Goal: Communication & Community: Answer question/provide support

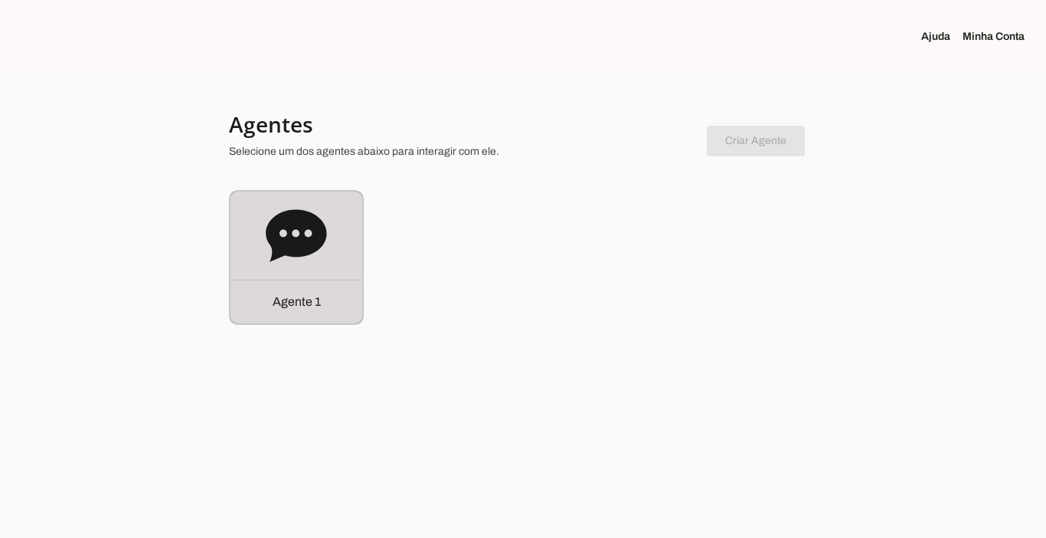
click at [291, 317] on div "Agente 1" at bounding box center [296, 301] width 132 height 44
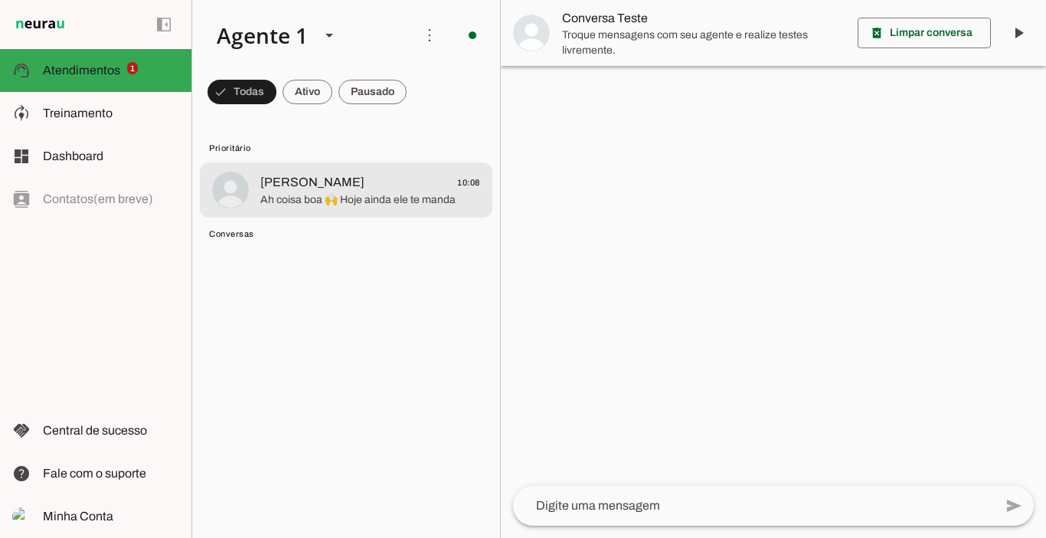
click at [343, 201] on span "Ah coisa boa 🙌 Hoje ainda ele te manda" at bounding box center [370, 199] width 220 height 15
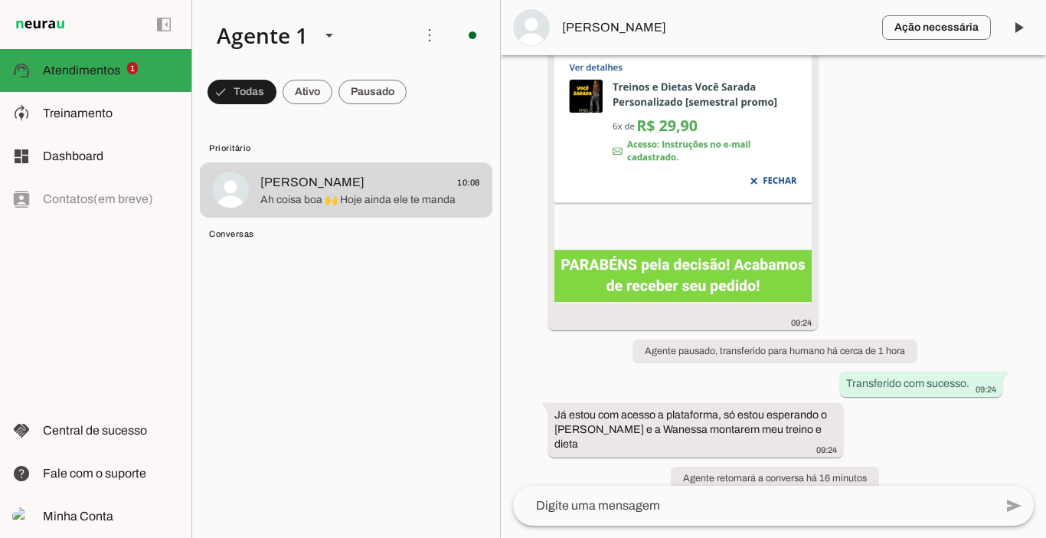
scroll to position [2950, 0]
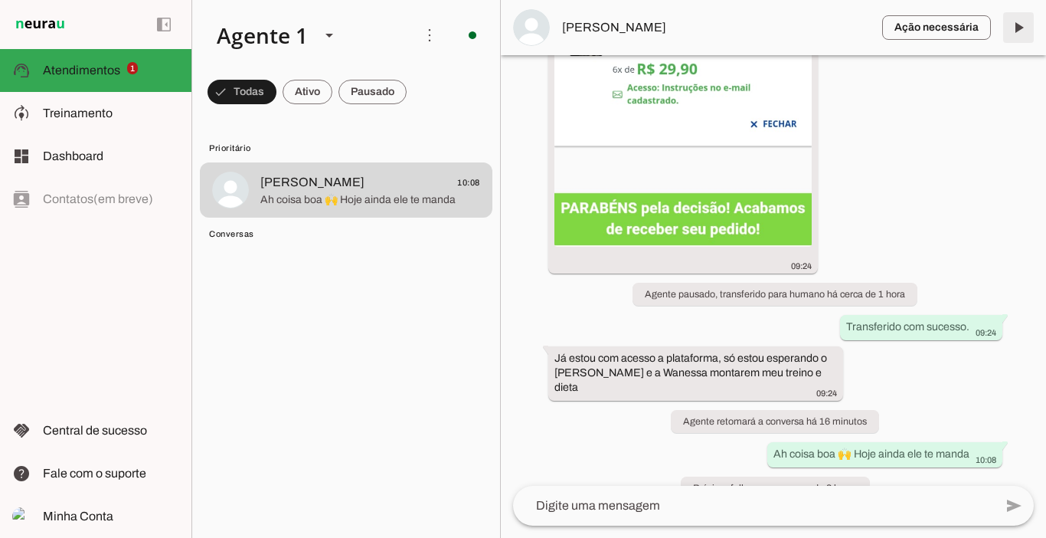
click at [1013, 30] on span at bounding box center [1018, 27] width 37 height 37
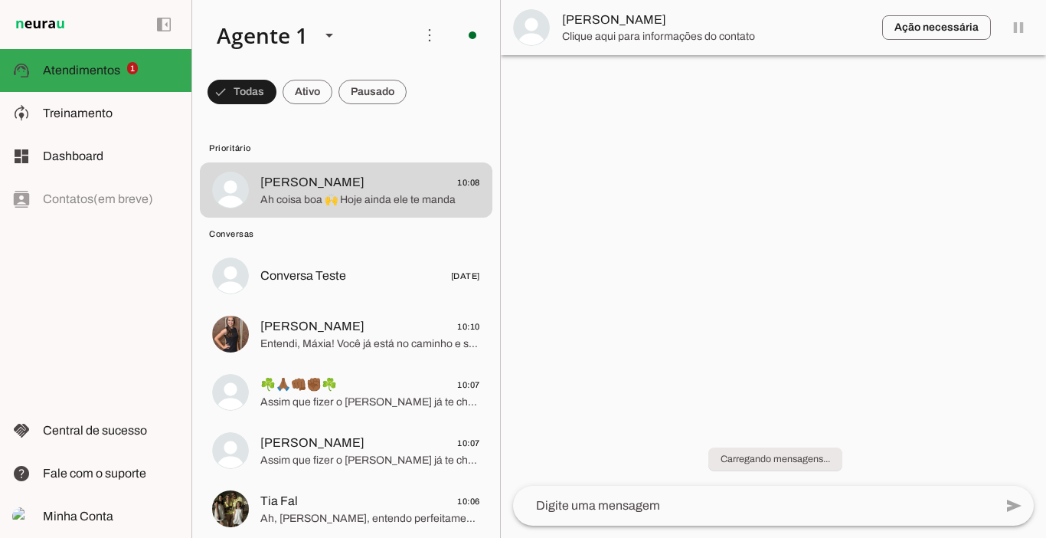
scroll to position [0, 0]
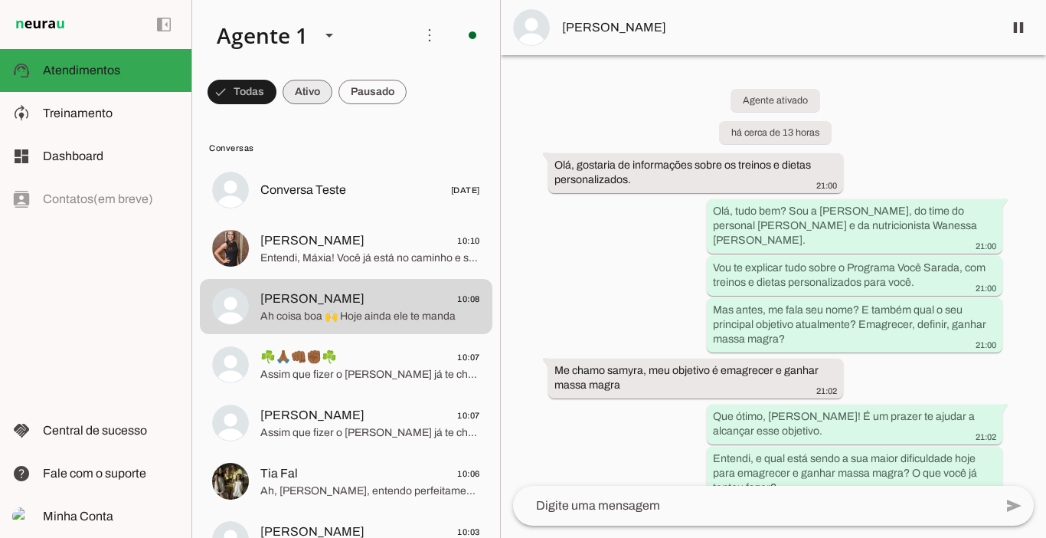
click at [320, 94] on span at bounding box center [308, 92] width 50 height 37
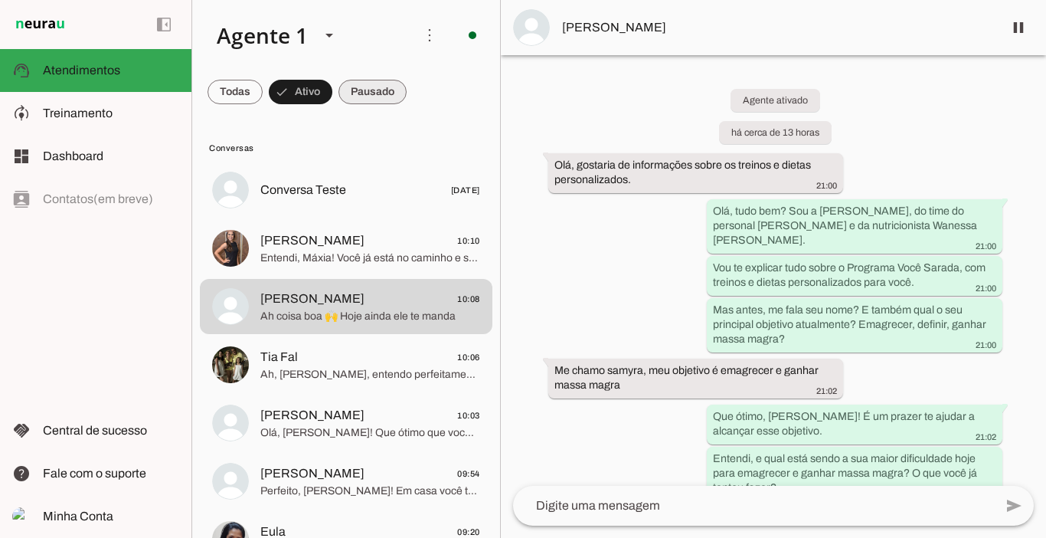
click at [368, 94] on span at bounding box center [372, 92] width 68 height 37
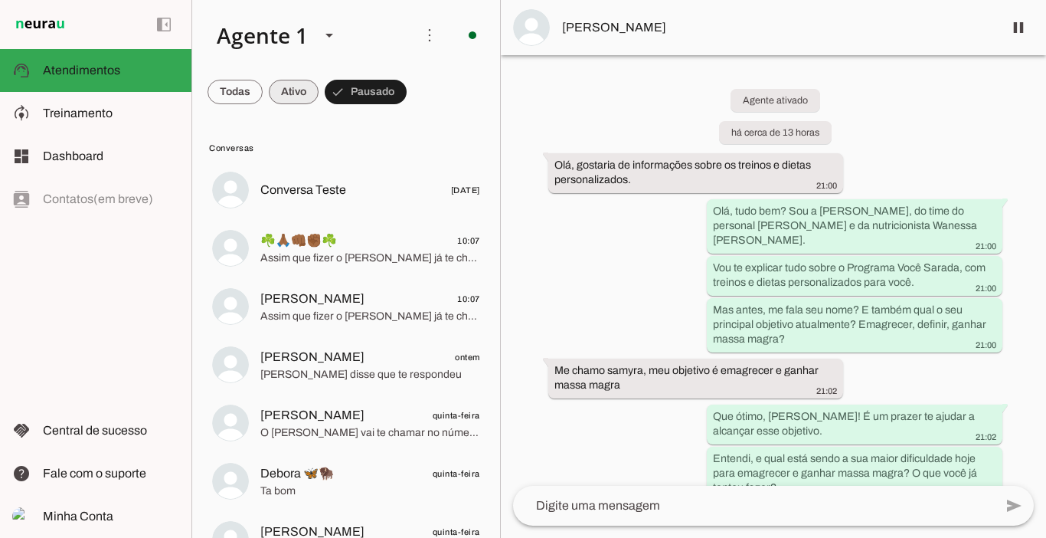
click at [307, 93] on span at bounding box center [294, 92] width 50 height 37
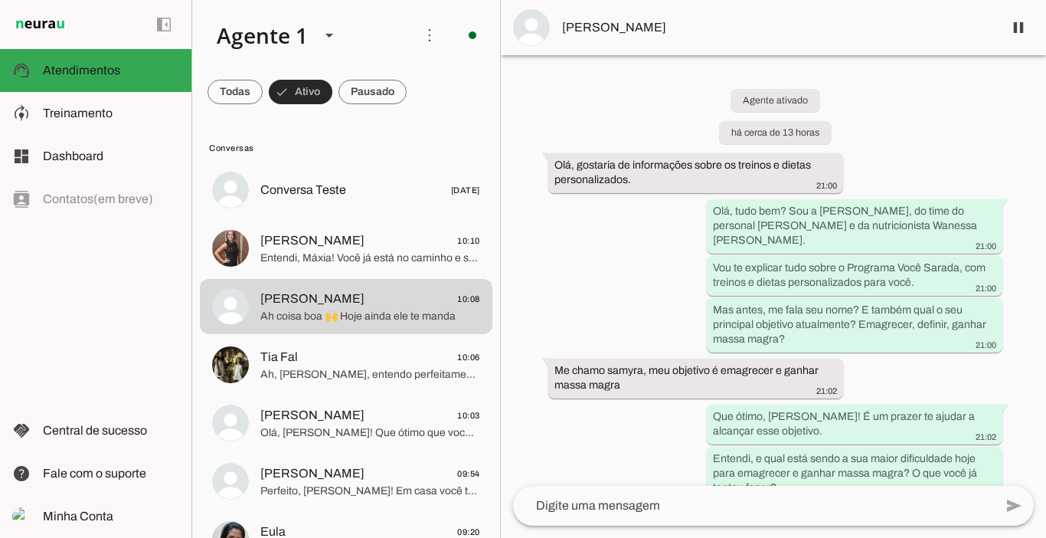
click at [364, 92] on span at bounding box center [372, 92] width 68 height 37
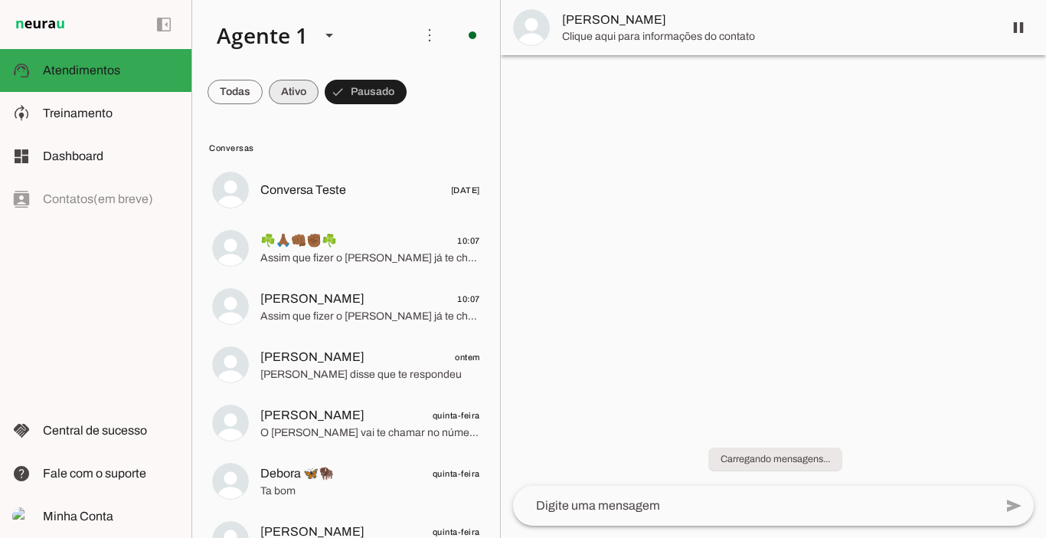
click at [306, 98] on span at bounding box center [294, 92] width 50 height 37
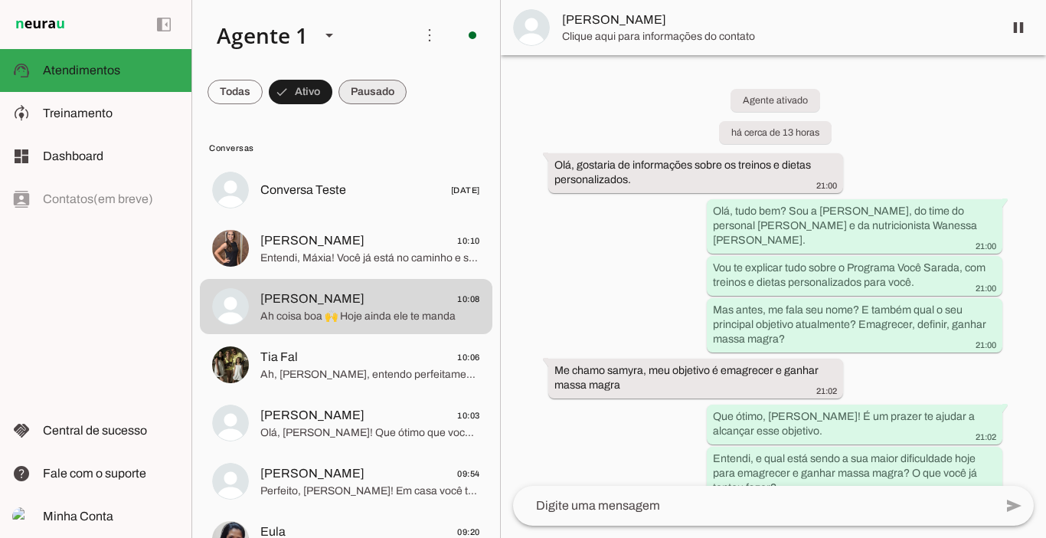
click at [365, 92] on span at bounding box center [372, 92] width 68 height 37
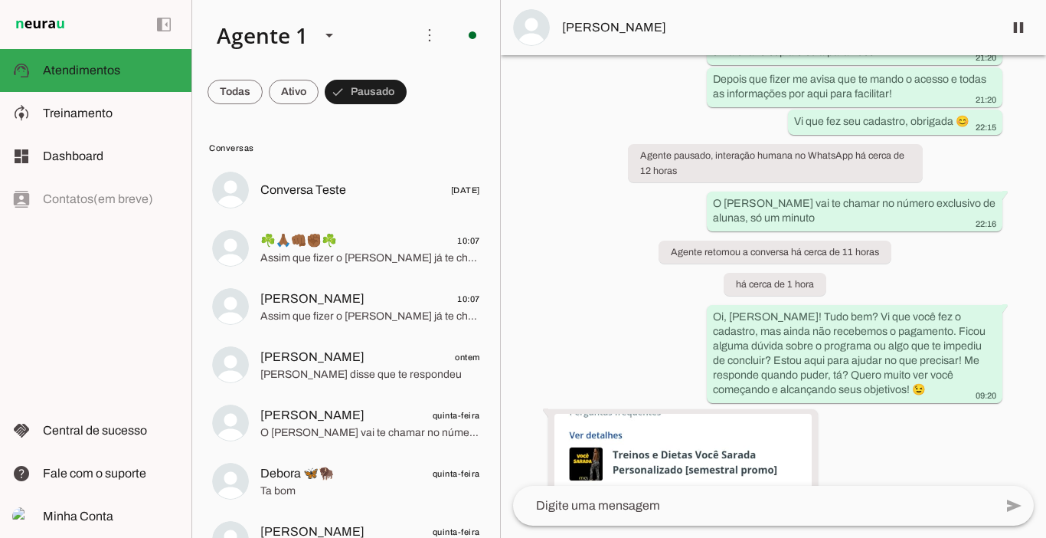
scroll to position [2947, 0]
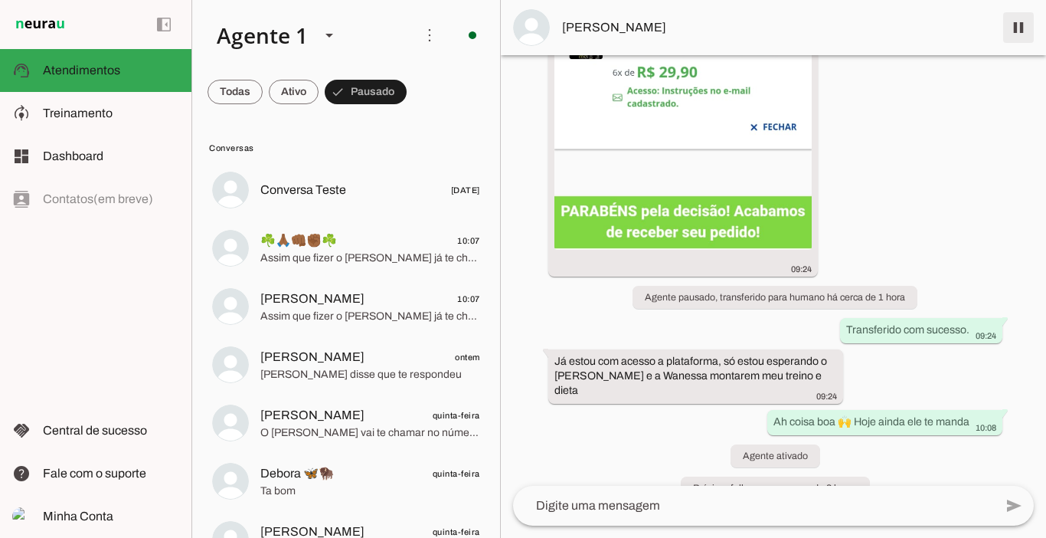
click at [1016, 23] on span at bounding box center [1018, 27] width 37 height 37
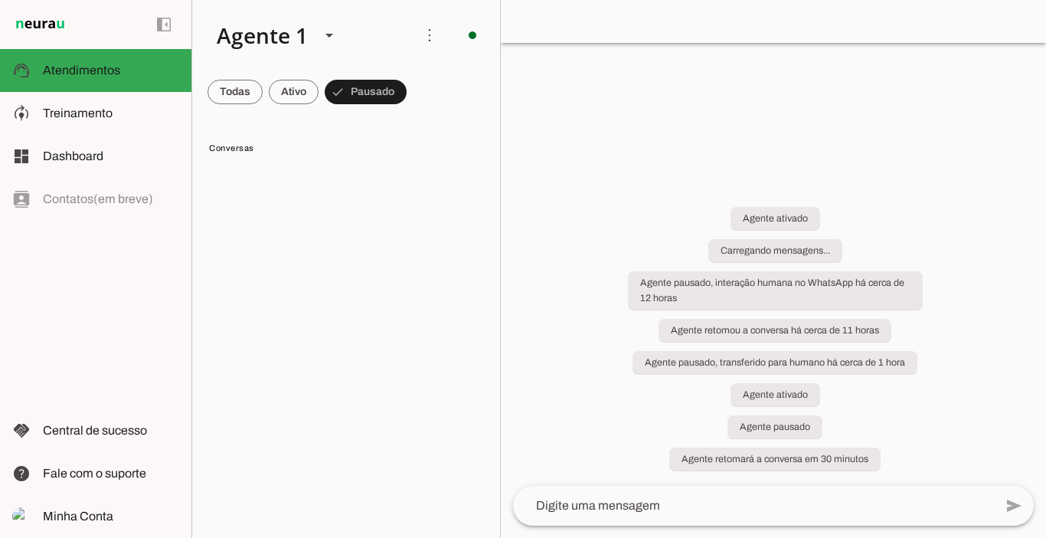
scroll to position [0, 0]
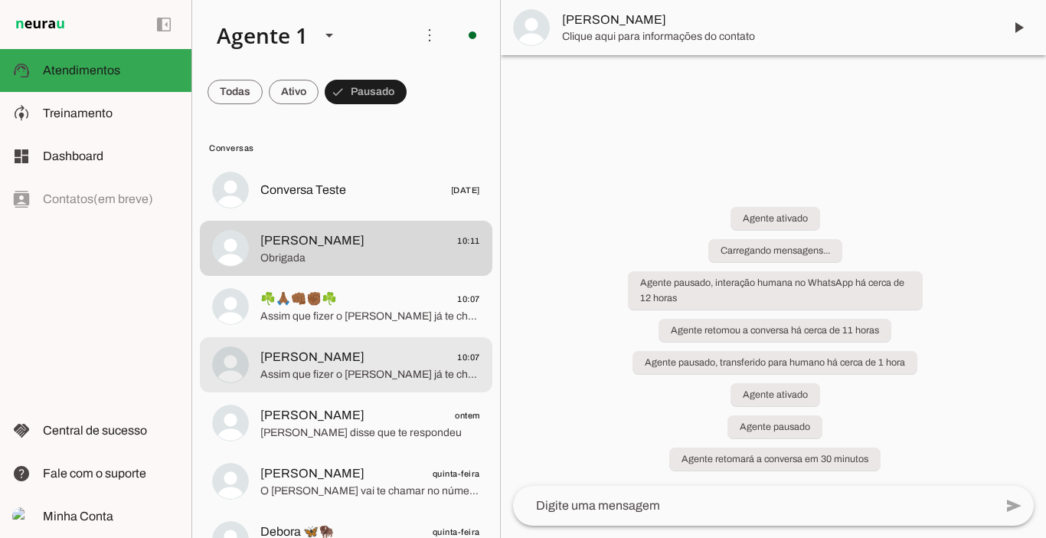
click at [303, 372] on span "Assim que fizer o [PERSON_NAME] já te chama no número exclusivo de alunas e te …" at bounding box center [370, 374] width 220 height 15
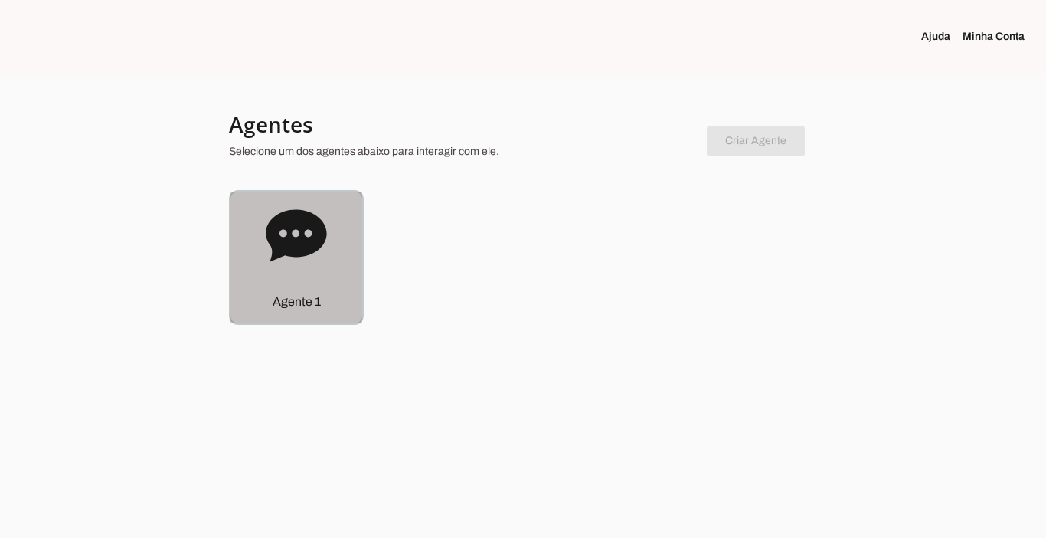
click at [290, 300] on p "Agente 1" at bounding box center [297, 302] width 48 height 18
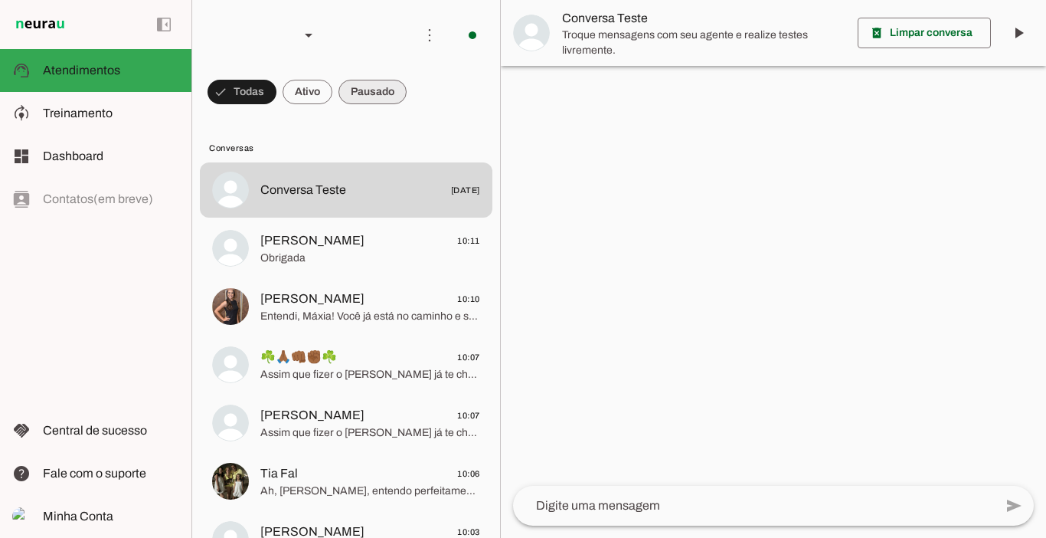
click at [371, 95] on span at bounding box center [372, 92] width 68 height 37
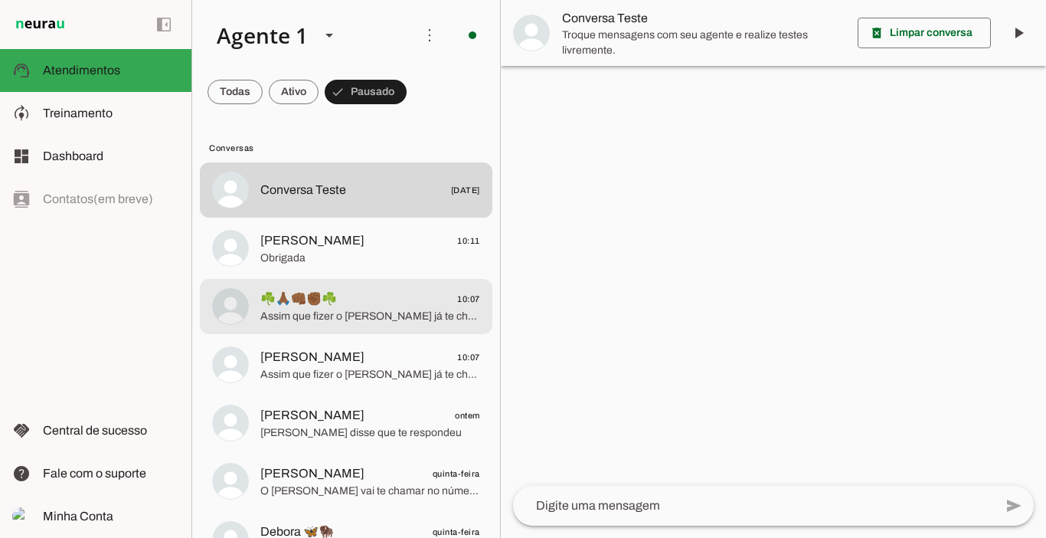
click at [370, 302] on span "☘️🙏🏾👊🏾✊🏾☘️ 10:07" at bounding box center [370, 298] width 220 height 19
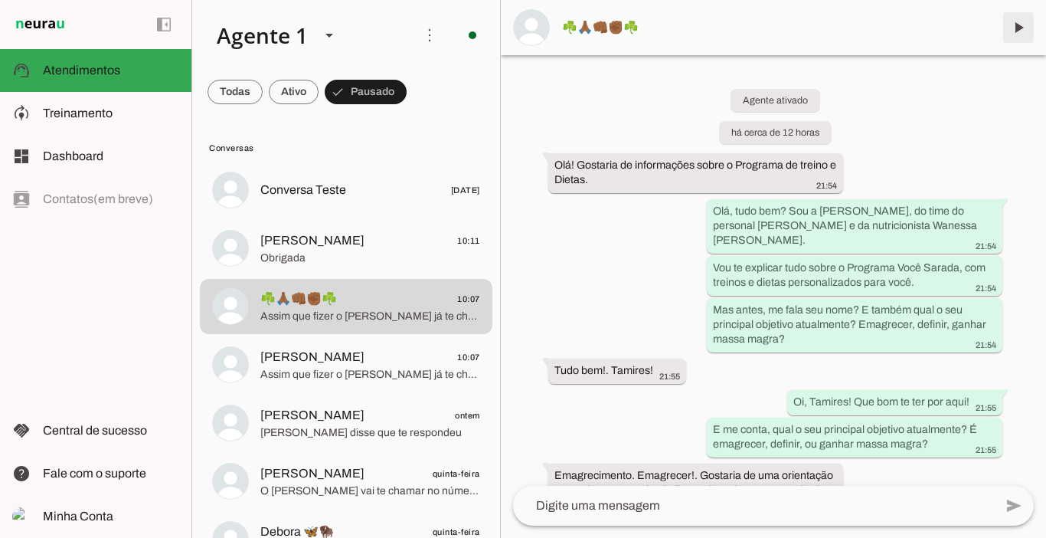
click at [1018, 29] on span at bounding box center [1018, 27] width 37 height 37
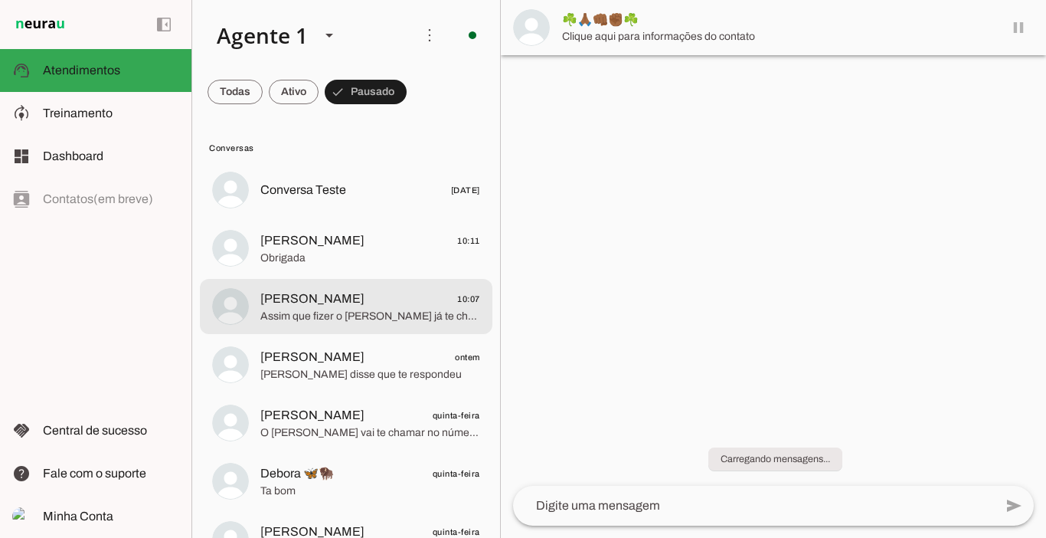
click at [300, 316] on span "Assim que fizer o [PERSON_NAME] já te chama no número exclusivo de alunas e te …" at bounding box center [370, 316] width 220 height 15
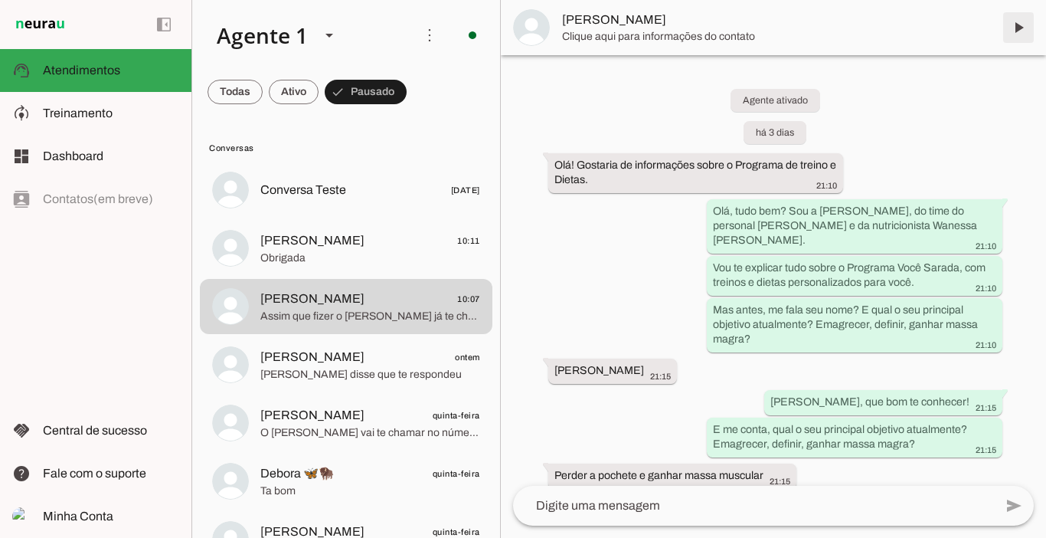
click at [1018, 25] on span at bounding box center [1018, 27] width 37 height 37
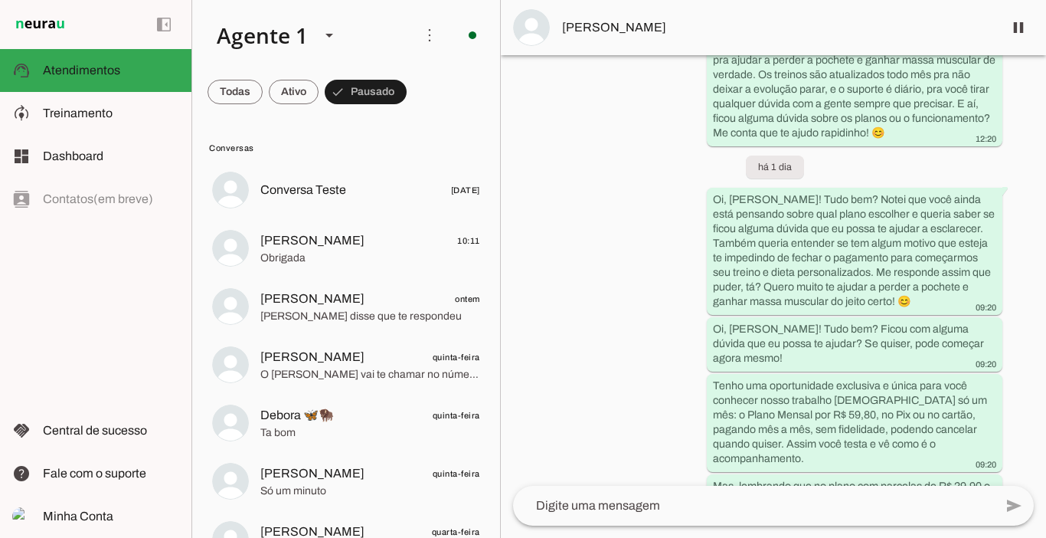
scroll to position [6548, 0]
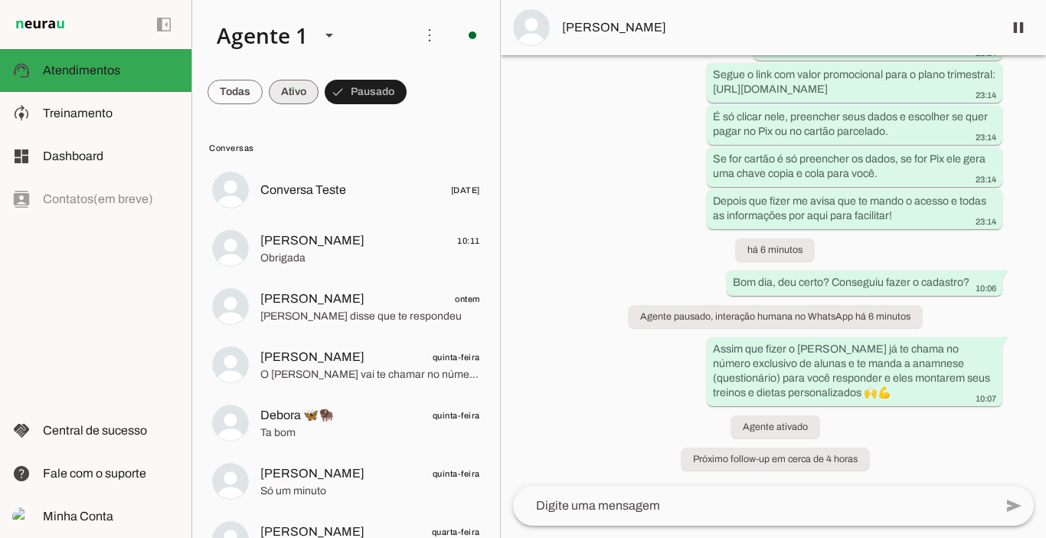
click at [293, 87] on span at bounding box center [294, 92] width 50 height 37
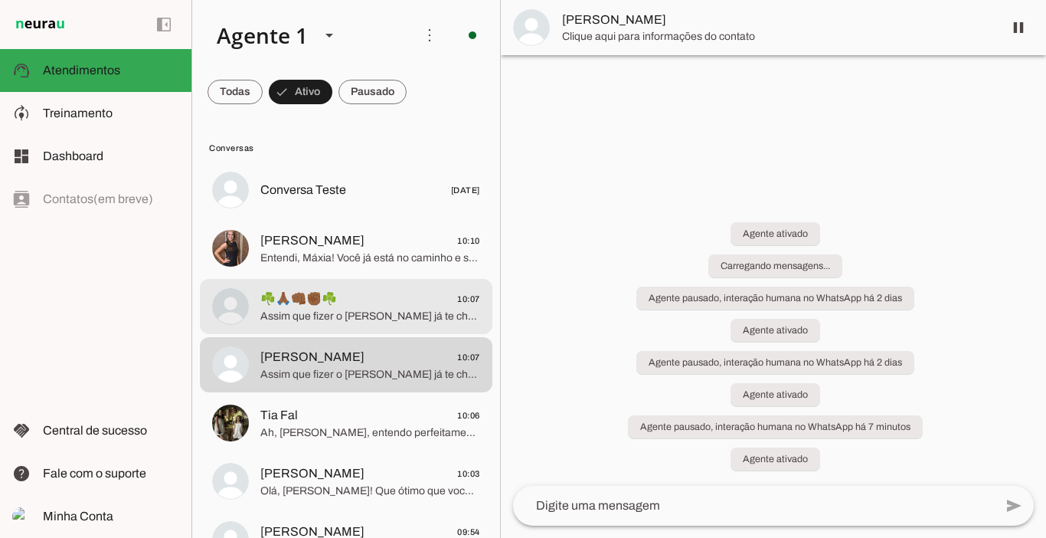
scroll to position [0, 0]
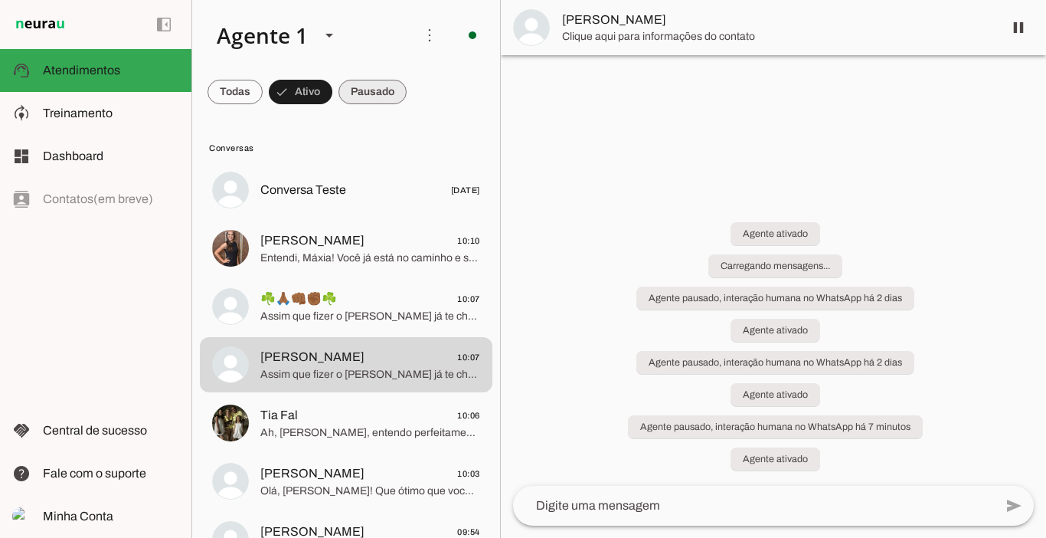
click at [365, 88] on span at bounding box center [372, 92] width 68 height 37
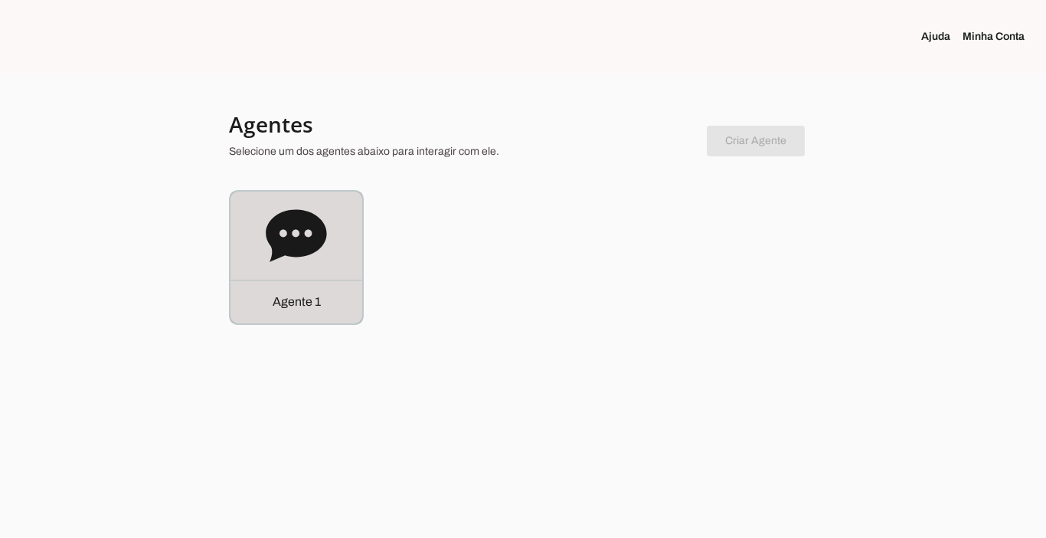
click at [305, 307] on p "Agente 1" at bounding box center [297, 302] width 48 height 18
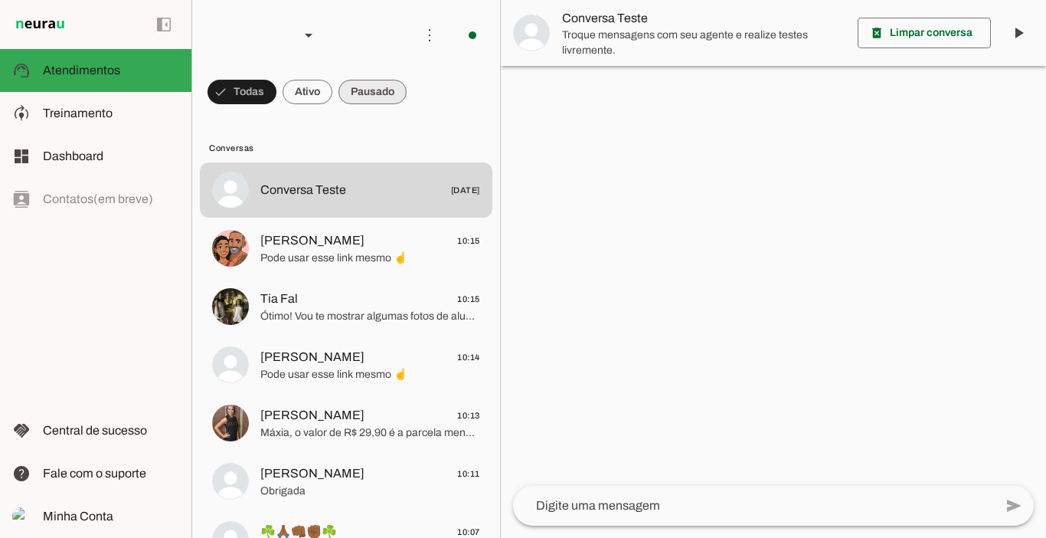
click at [368, 96] on span at bounding box center [372, 92] width 68 height 37
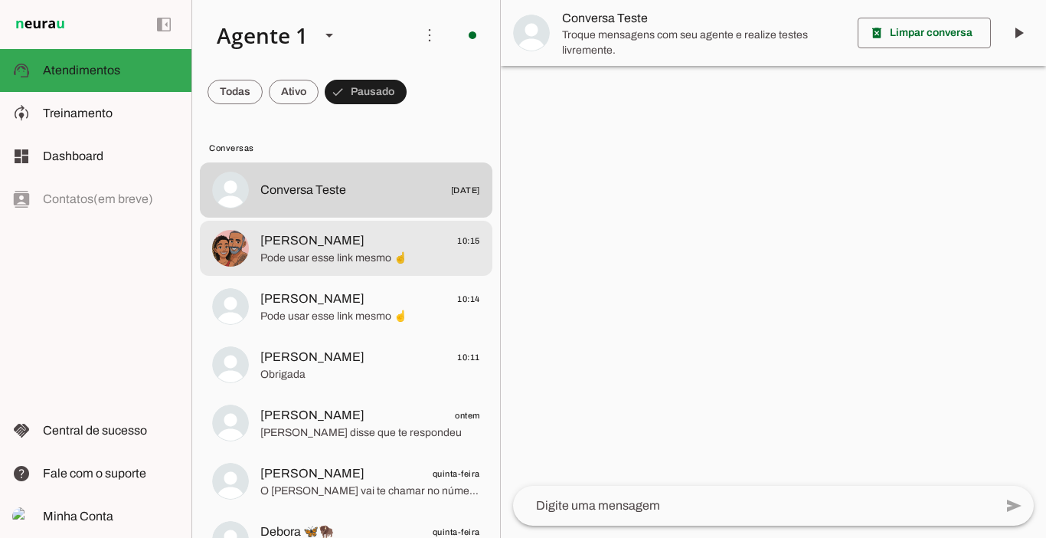
click at [339, 253] on span "Pode usar esse link mesmo ☝️" at bounding box center [370, 257] width 220 height 15
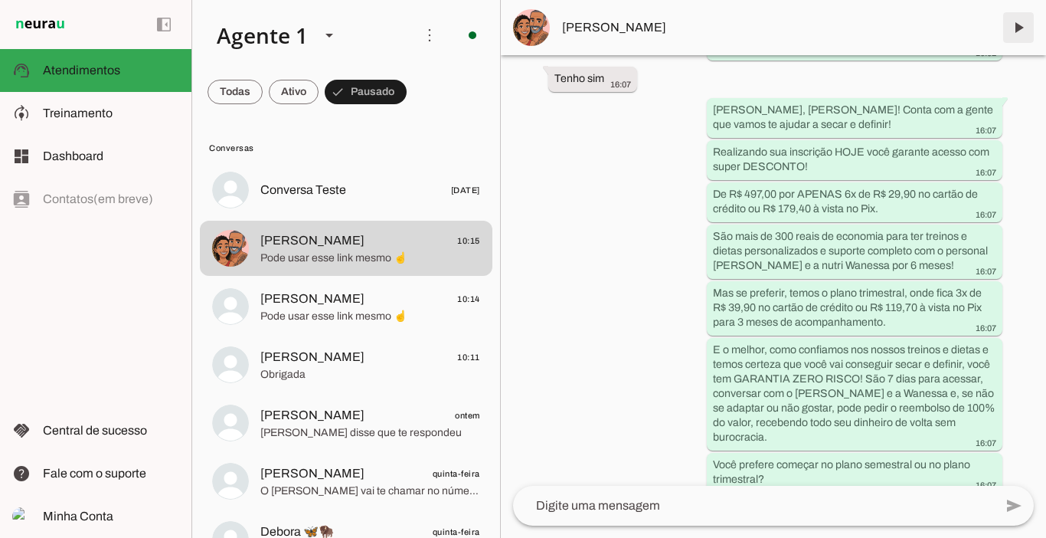
scroll to position [2396, 0]
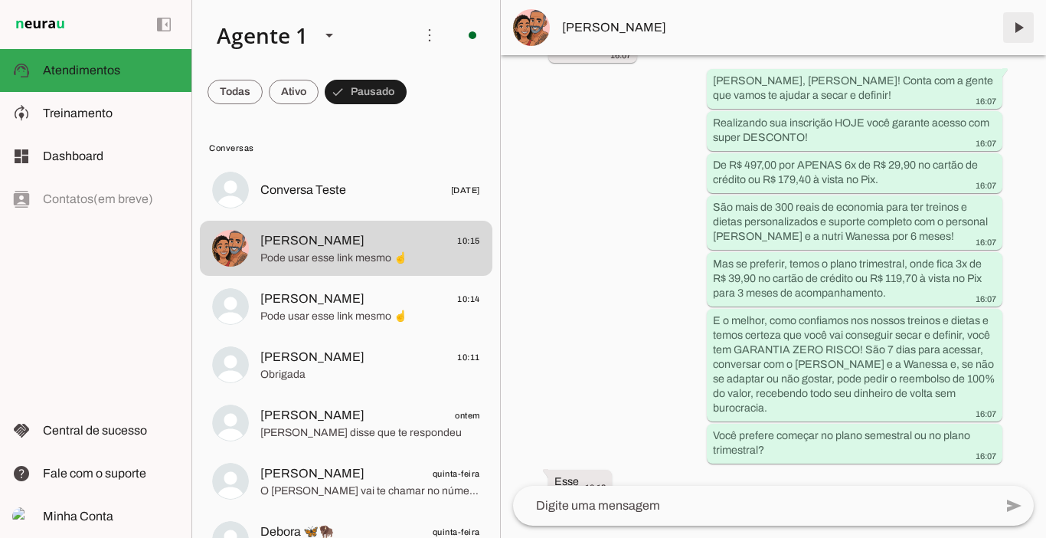
click at [1021, 28] on span at bounding box center [1018, 27] width 37 height 37
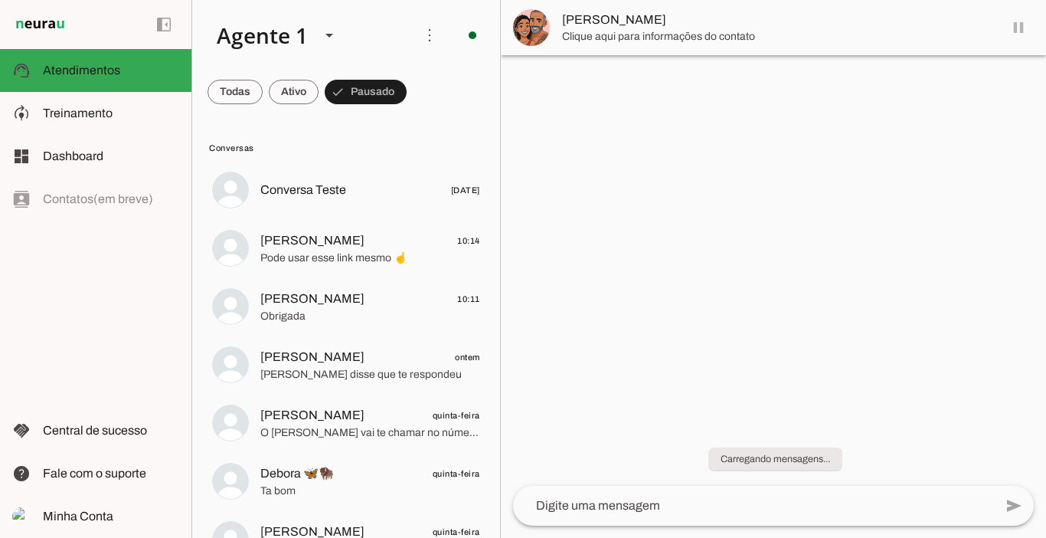
scroll to position [0, 0]
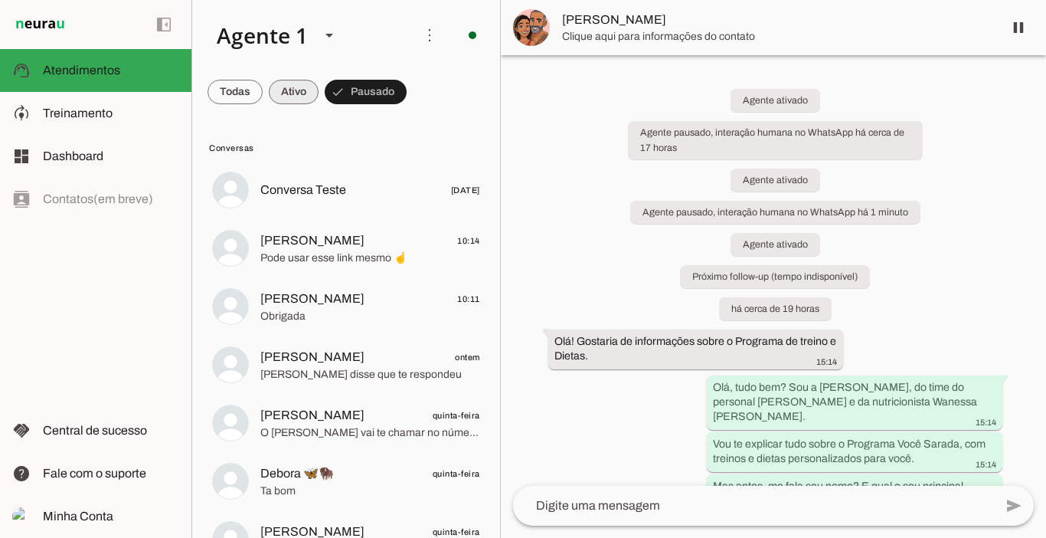
click at [293, 96] on span at bounding box center [294, 92] width 50 height 37
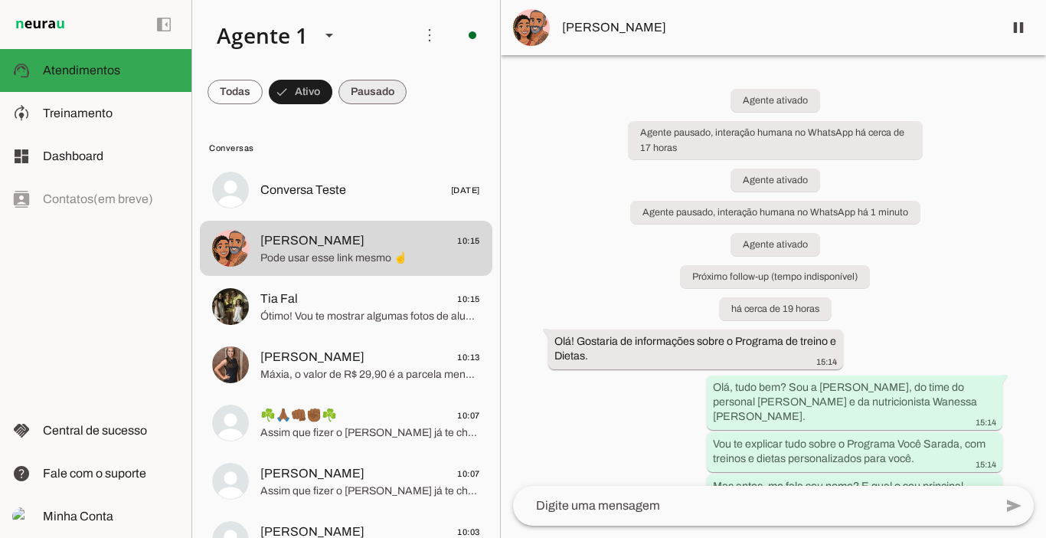
click at [371, 94] on span at bounding box center [372, 92] width 68 height 37
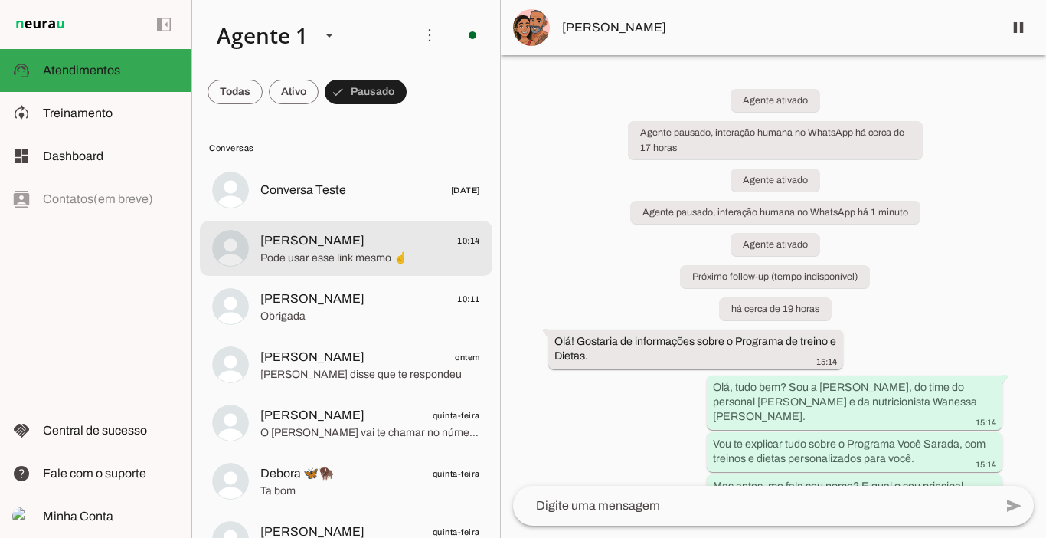
click at [325, 237] on span "[PERSON_NAME]" at bounding box center [312, 240] width 104 height 18
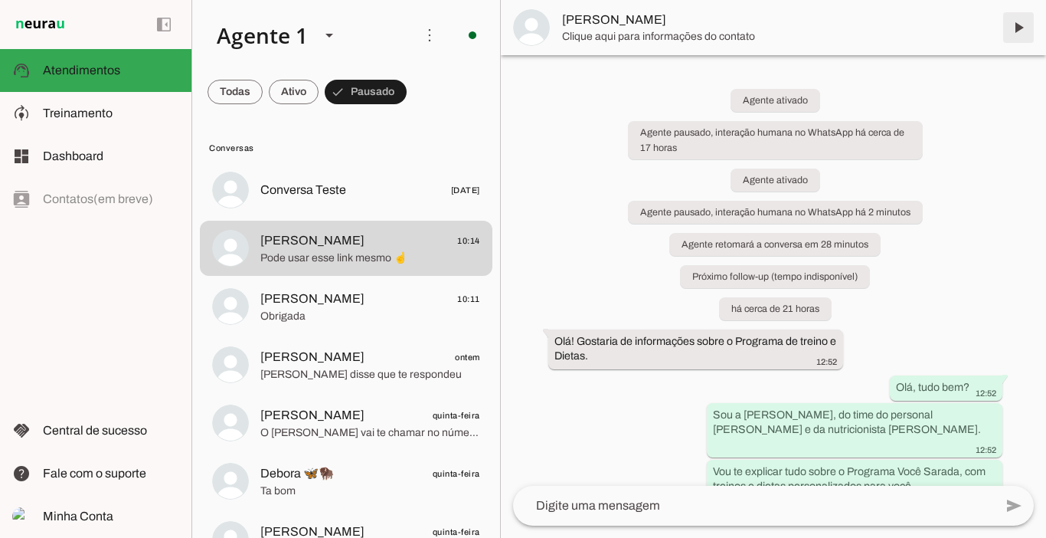
click at [1018, 35] on span at bounding box center [1018, 27] width 37 height 37
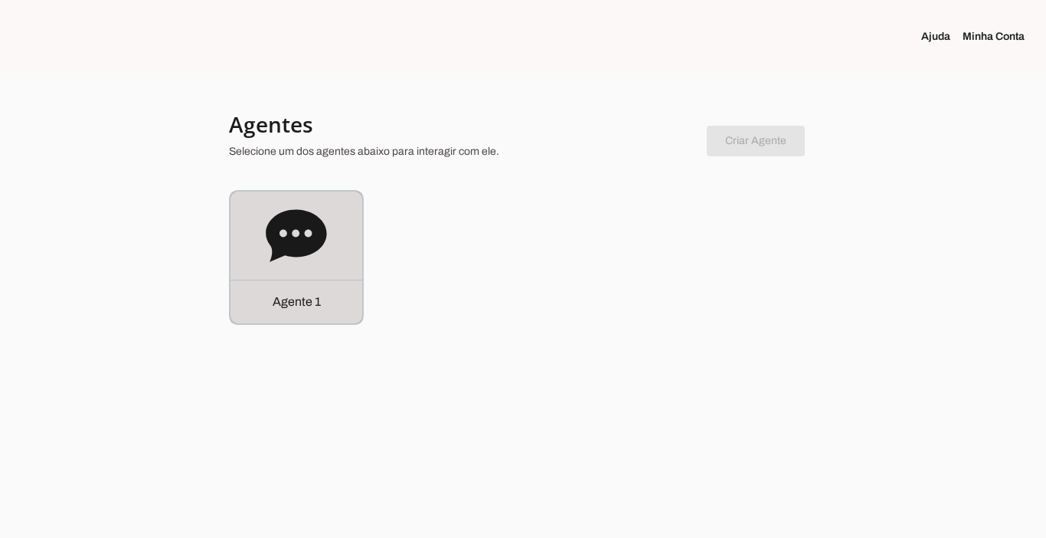
click at [295, 302] on p "Agente 1" at bounding box center [297, 302] width 48 height 18
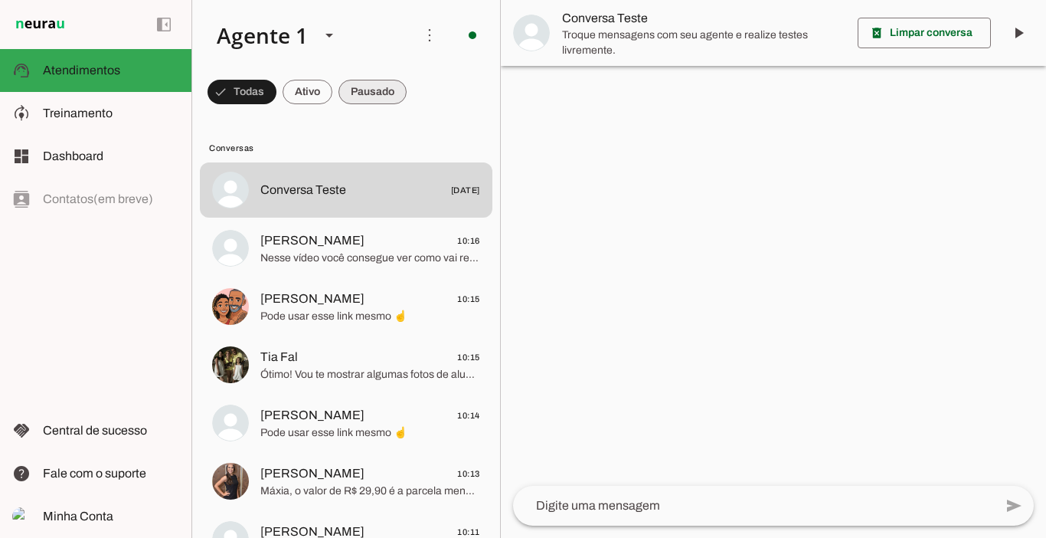
click at [364, 99] on span at bounding box center [372, 92] width 68 height 37
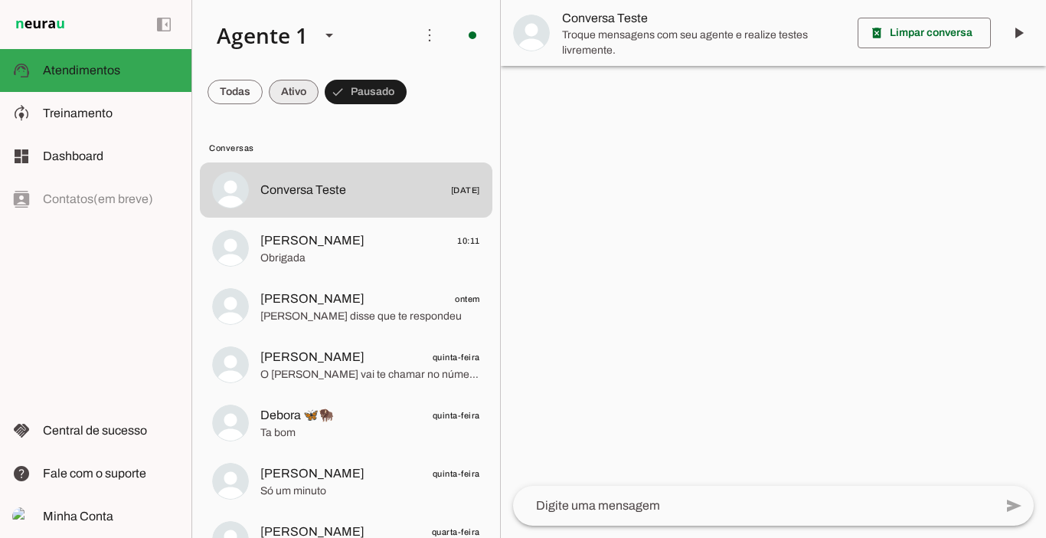
click at [293, 83] on span at bounding box center [294, 92] width 50 height 37
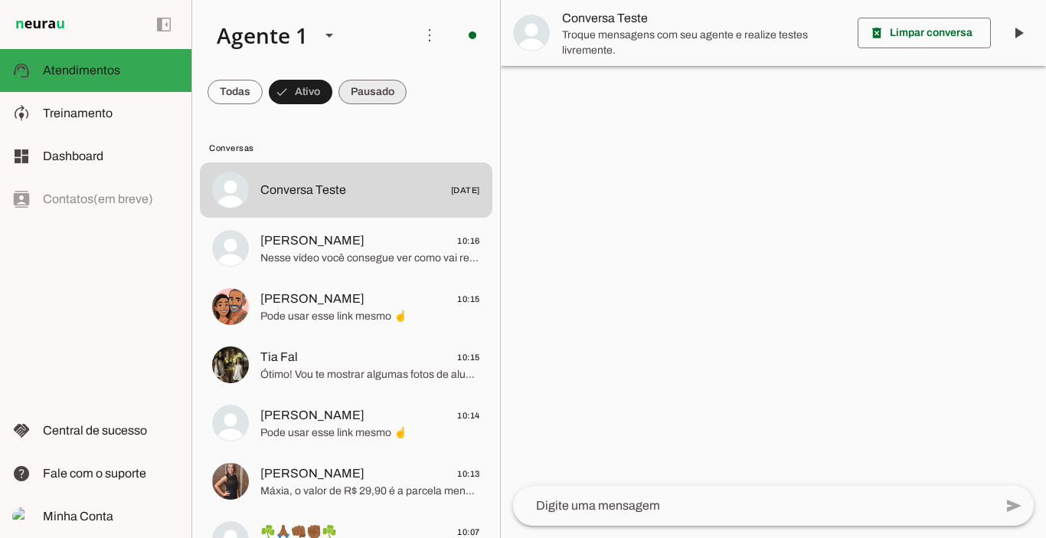
click at [381, 82] on span at bounding box center [372, 92] width 68 height 37
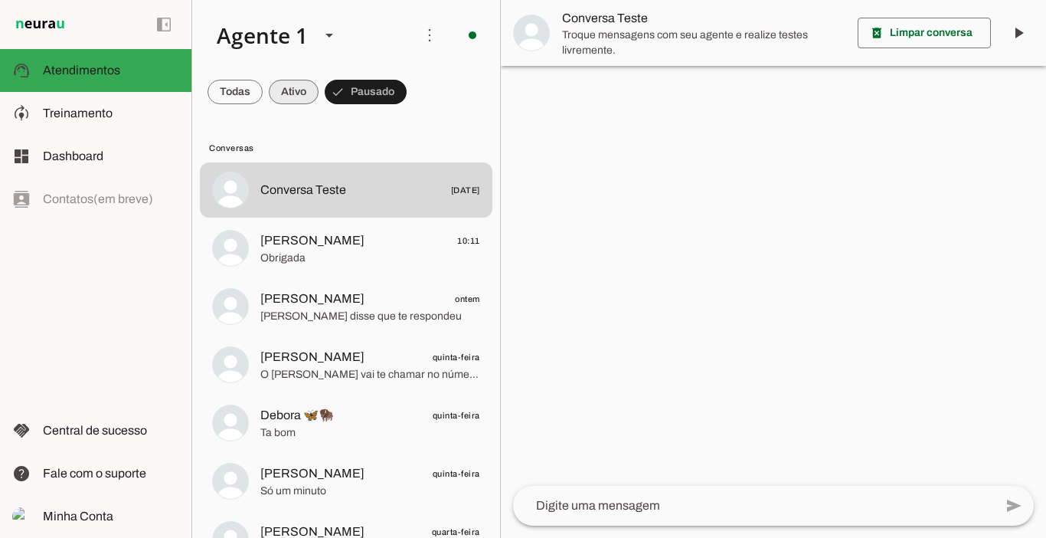
click at [286, 98] on span at bounding box center [294, 92] width 50 height 37
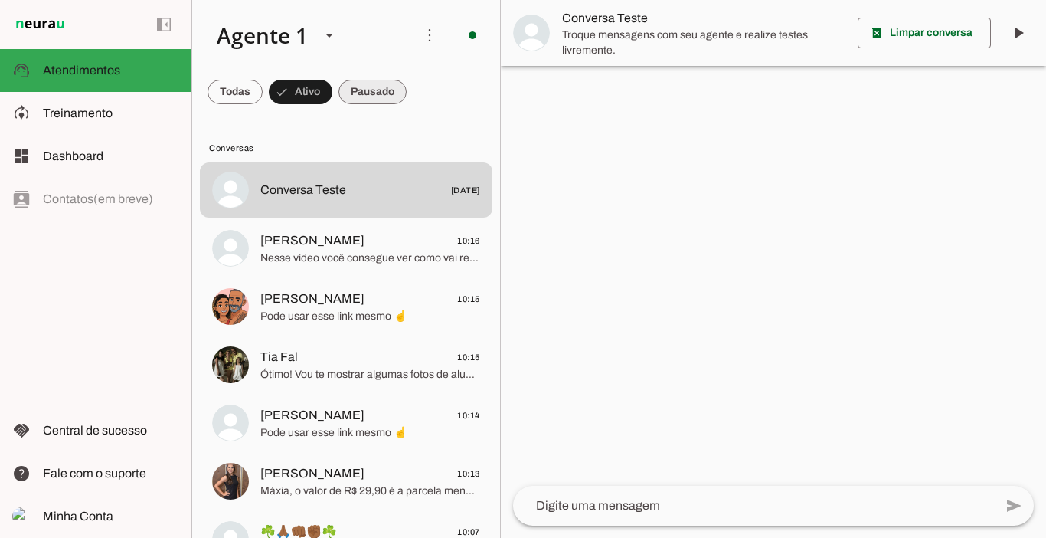
click at [366, 95] on span at bounding box center [372, 92] width 68 height 37
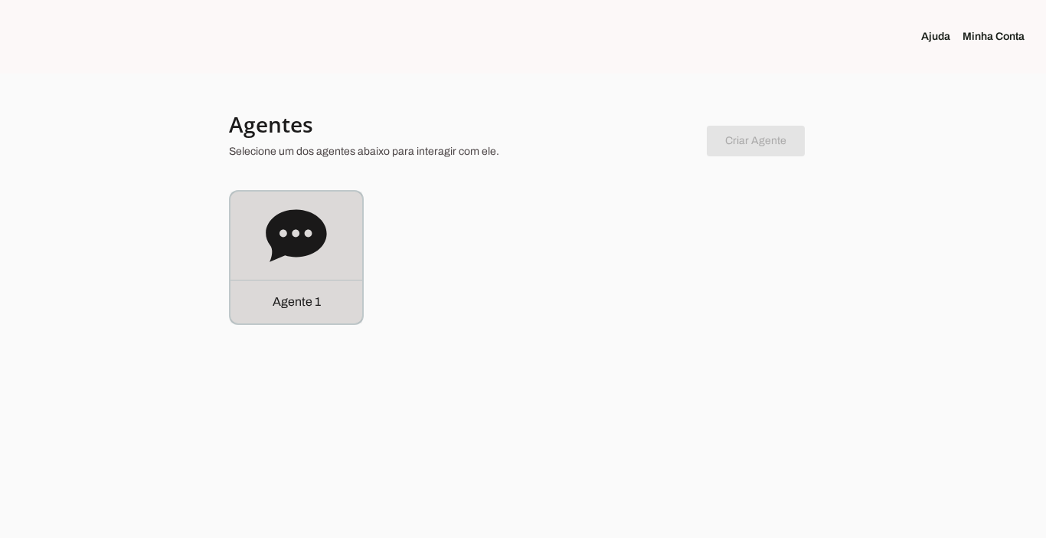
click at [283, 294] on p "Agente 1" at bounding box center [297, 302] width 48 height 18
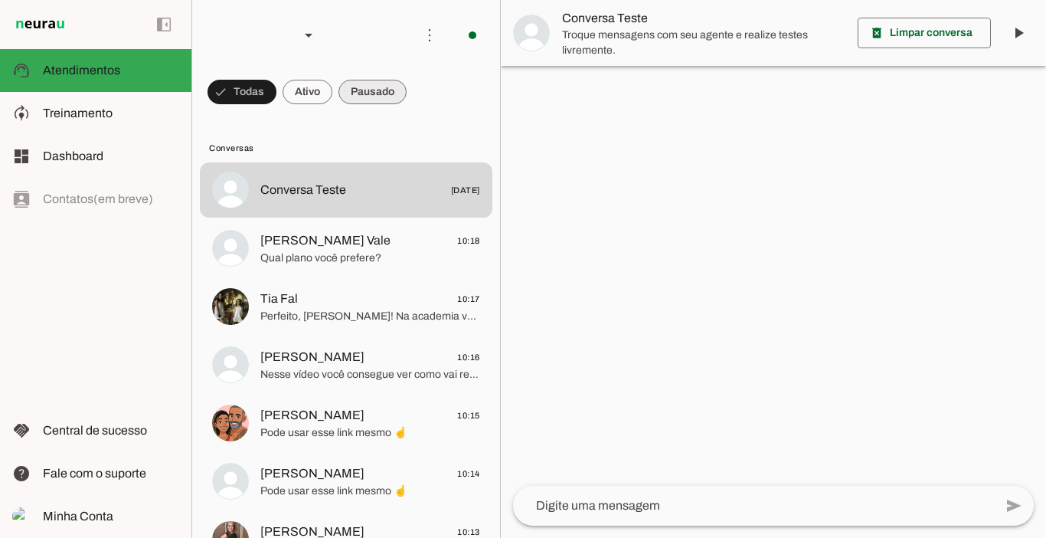
click at [388, 96] on span at bounding box center [372, 92] width 68 height 37
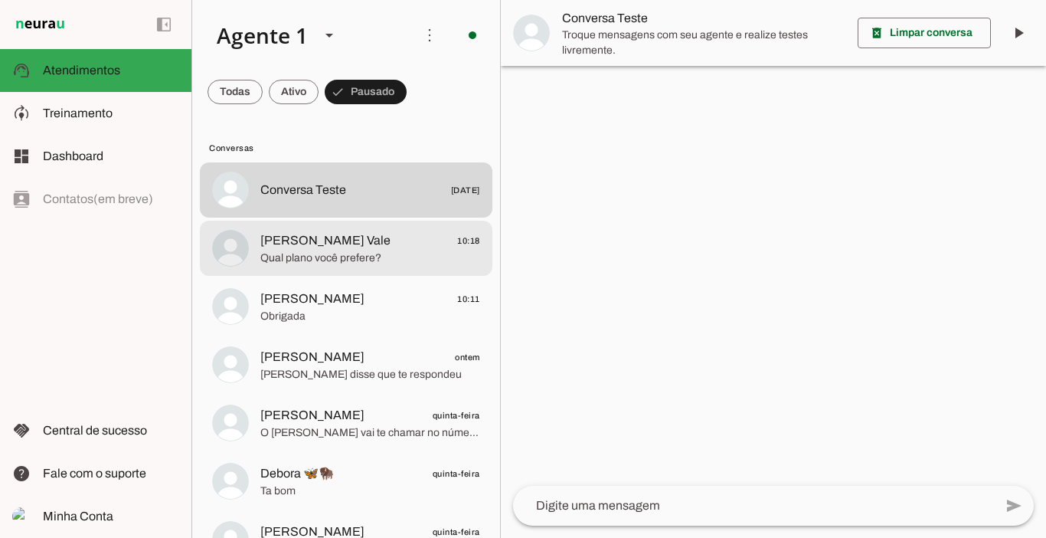
click at [323, 251] on span "Qual plano você prefere?" at bounding box center [370, 257] width 220 height 15
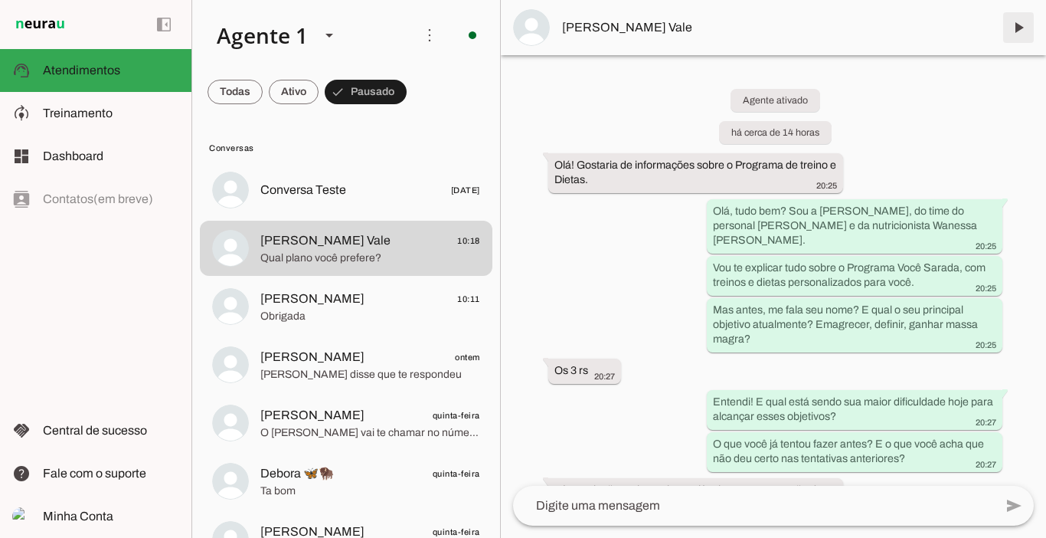
click at [1018, 35] on span at bounding box center [1018, 27] width 37 height 37
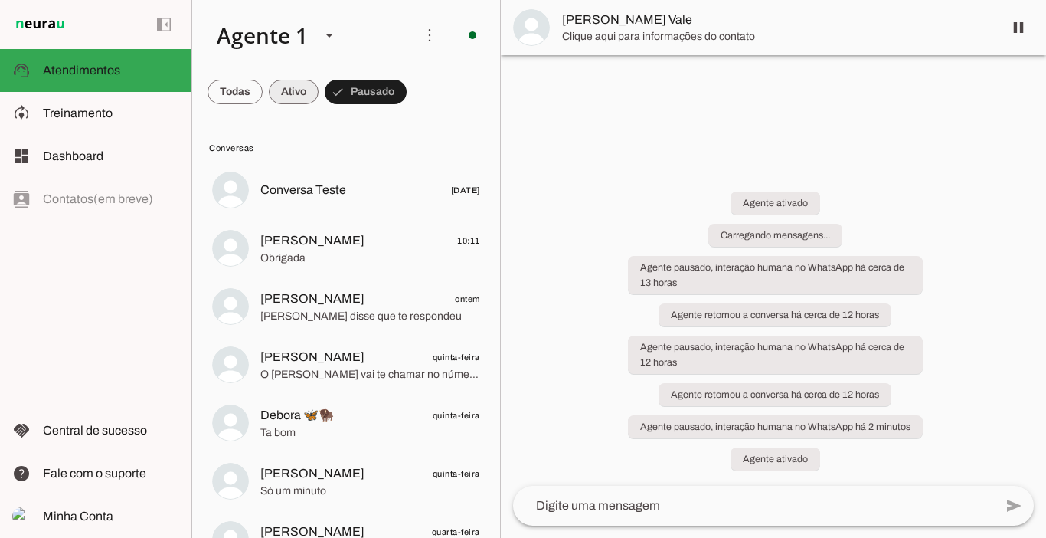
click at [298, 93] on span at bounding box center [294, 92] width 50 height 37
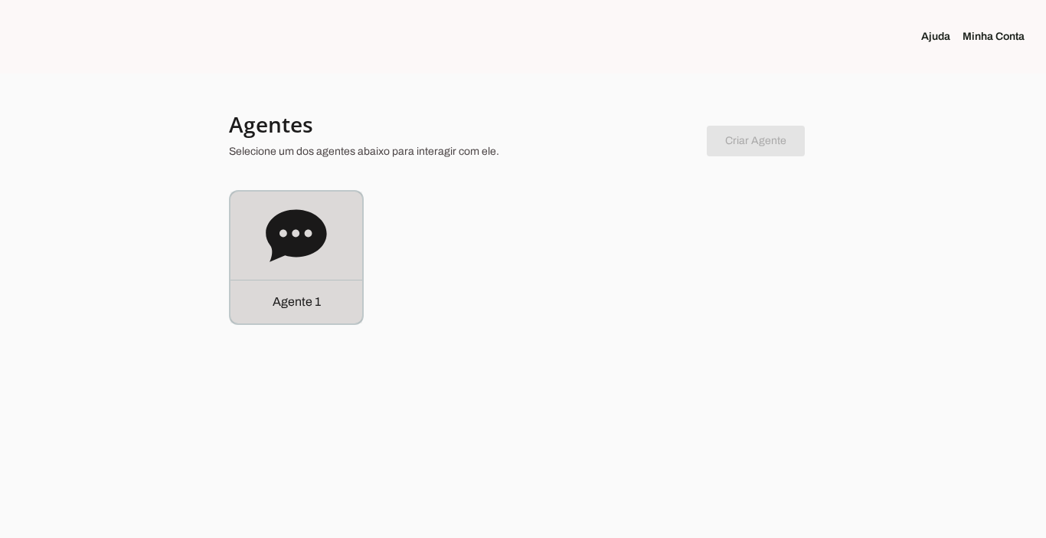
click at [277, 317] on div "Agente 1" at bounding box center [296, 301] width 132 height 44
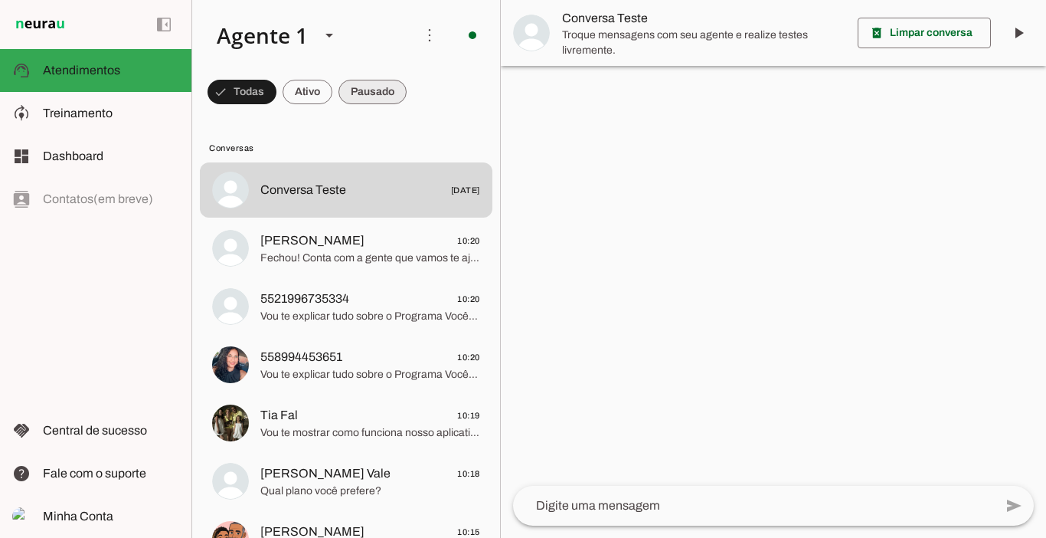
click at [377, 94] on span at bounding box center [372, 92] width 68 height 37
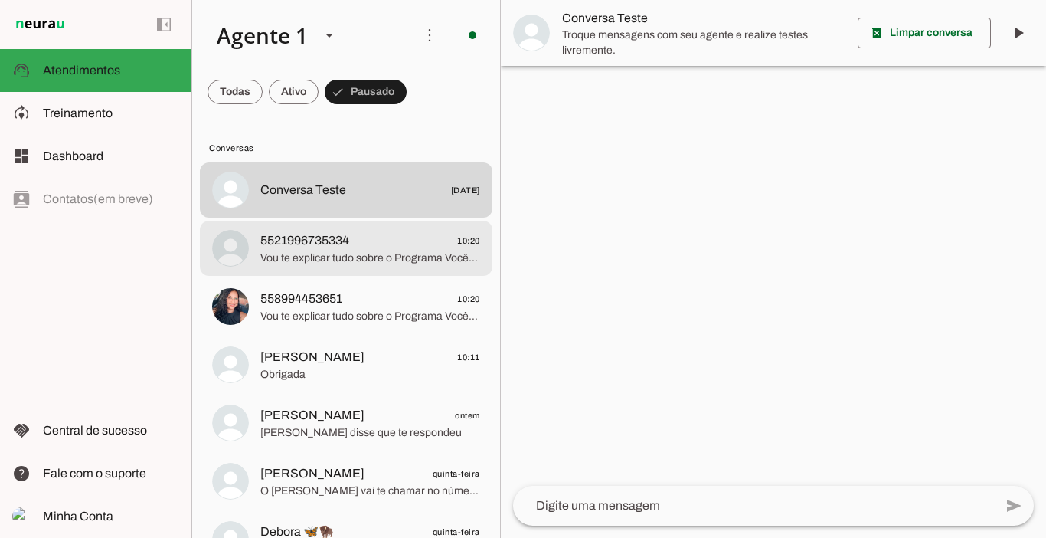
click at [349, 247] on span "5521996735334" at bounding box center [304, 240] width 89 height 18
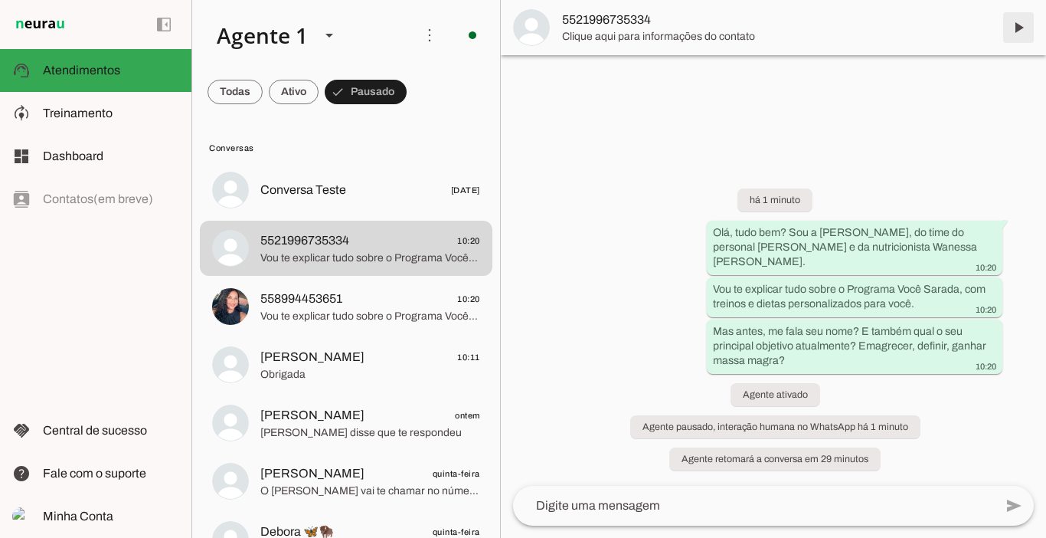
click at [1018, 29] on span at bounding box center [1018, 27] width 37 height 37
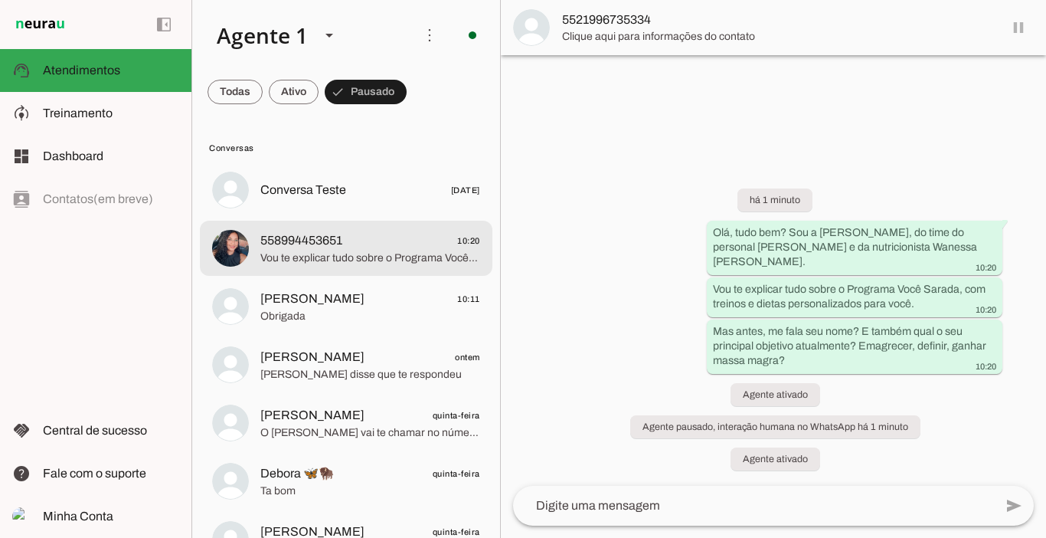
click at [371, 248] on span "558994453651 10:20" at bounding box center [370, 240] width 220 height 19
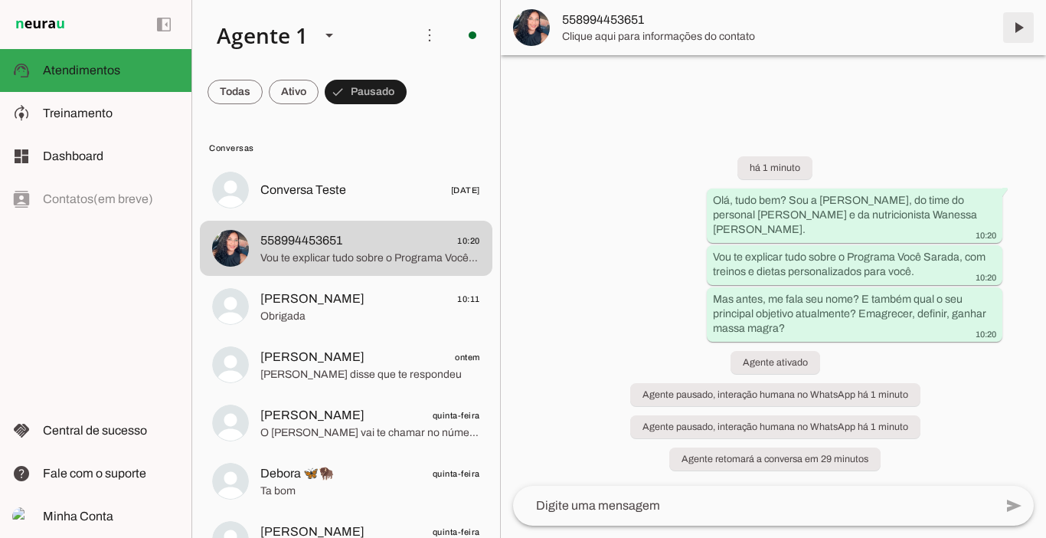
click at [1017, 37] on span at bounding box center [1018, 27] width 37 height 37
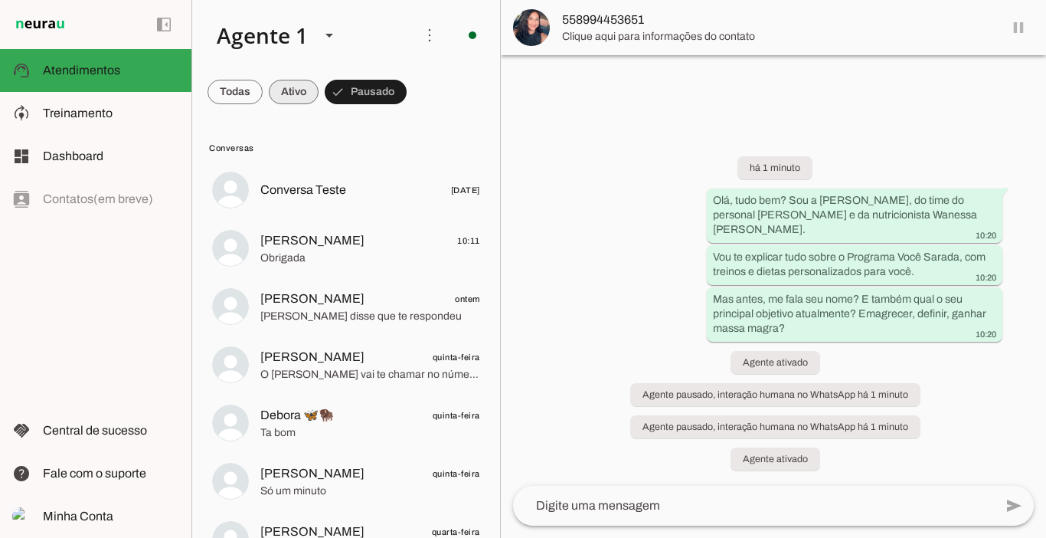
click at [295, 90] on span at bounding box center [294, 92] width 50 height 37
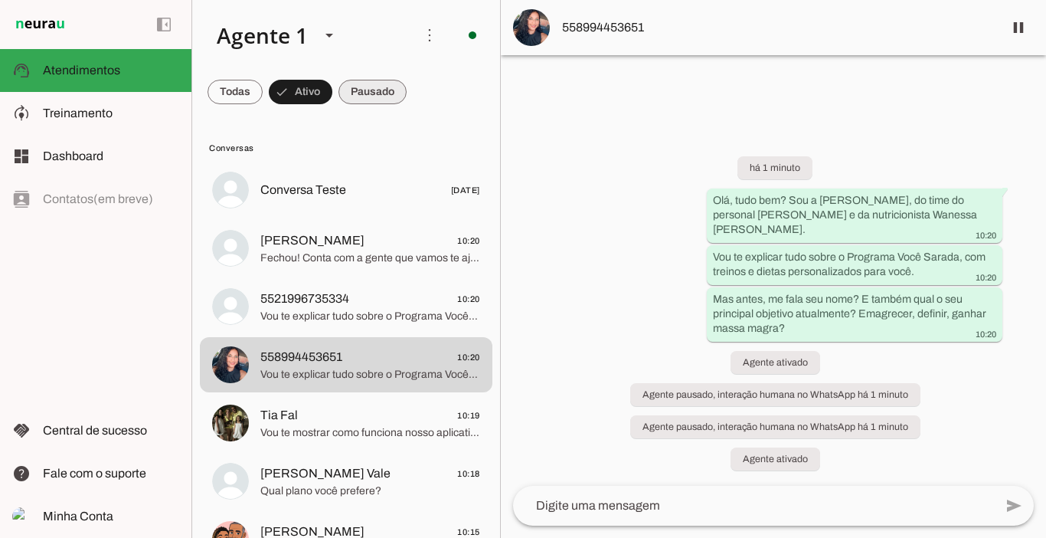
click at [376, 90] on span at bounding box center [372, 92] width 68 height 37
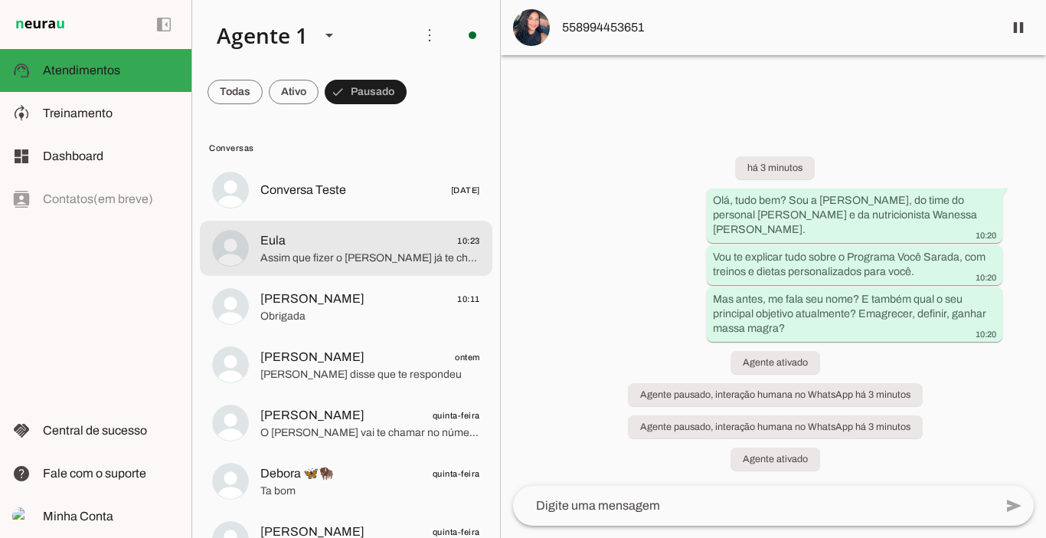
click at [351, 257] on span "Assim que fizer o [PERSON_NAME] já te chama no número exclusivo de alunas e te …" at bounding box center [370, 257] width 220 height 15
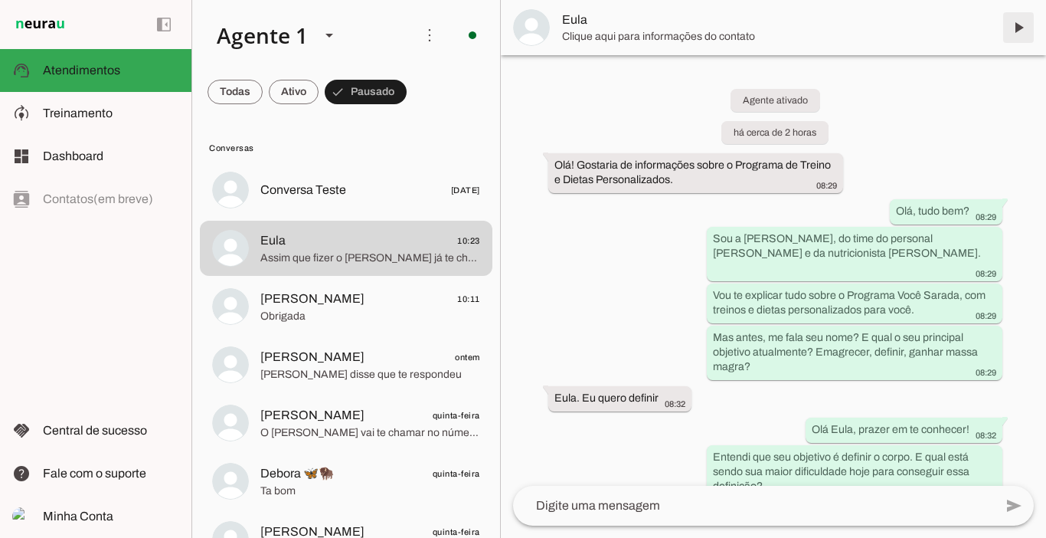
click at [1018, 31] on span at bounding box center [1018, 27] width 37 height 37
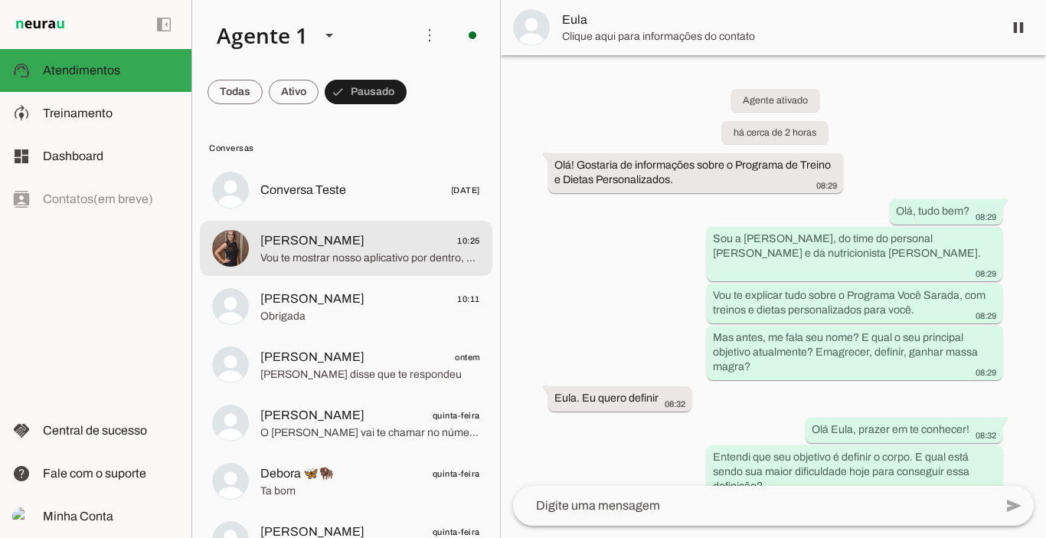
click at [377, 242] on span "Maxia Sousa 10:25" at bounding box center [370, 240] width 220 height 19
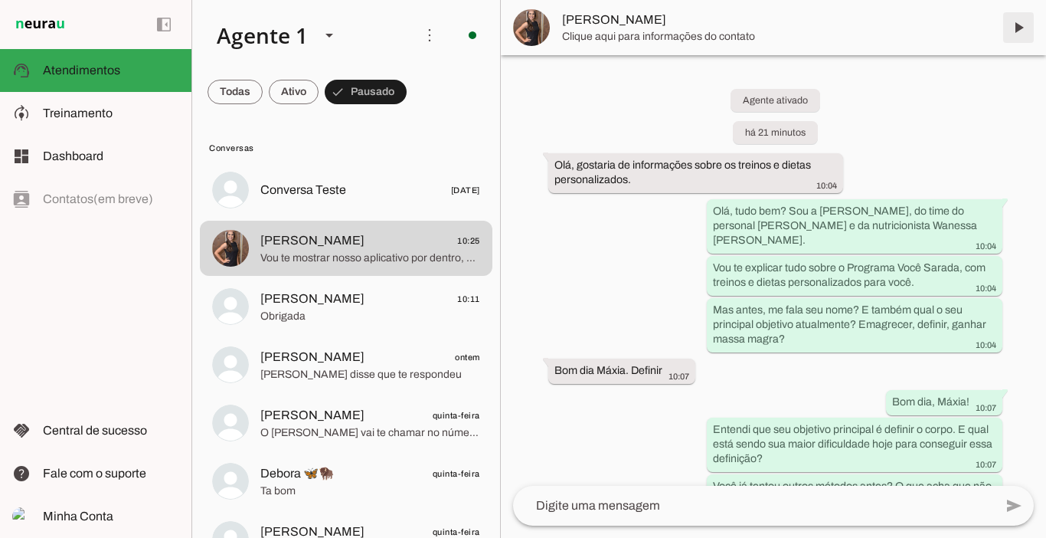
click at [1015, 34] on span at bounding box center [1018, 27] width 37 height 37
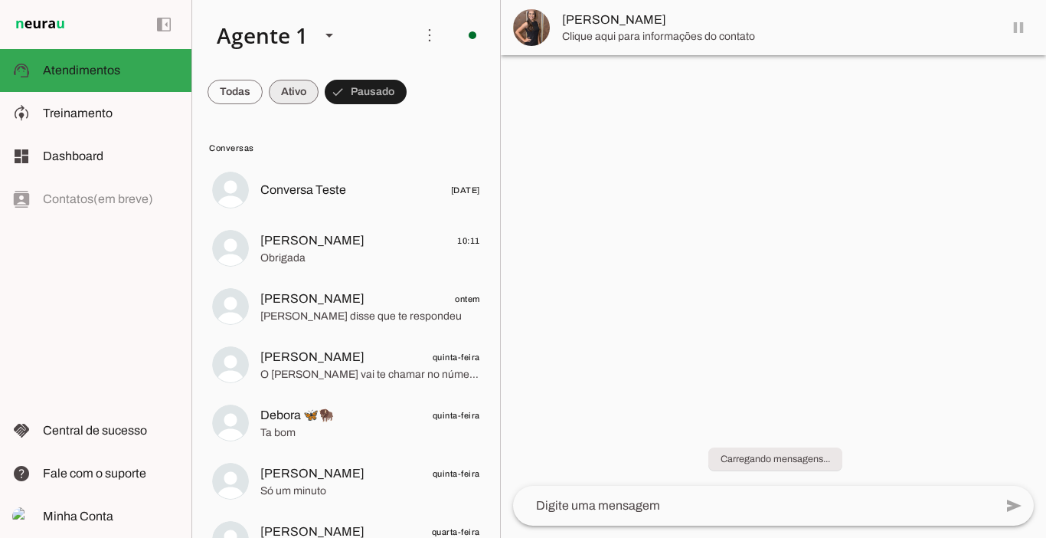
click at [298, 95] on span at bounding box center [294, 92] width 50 height 37
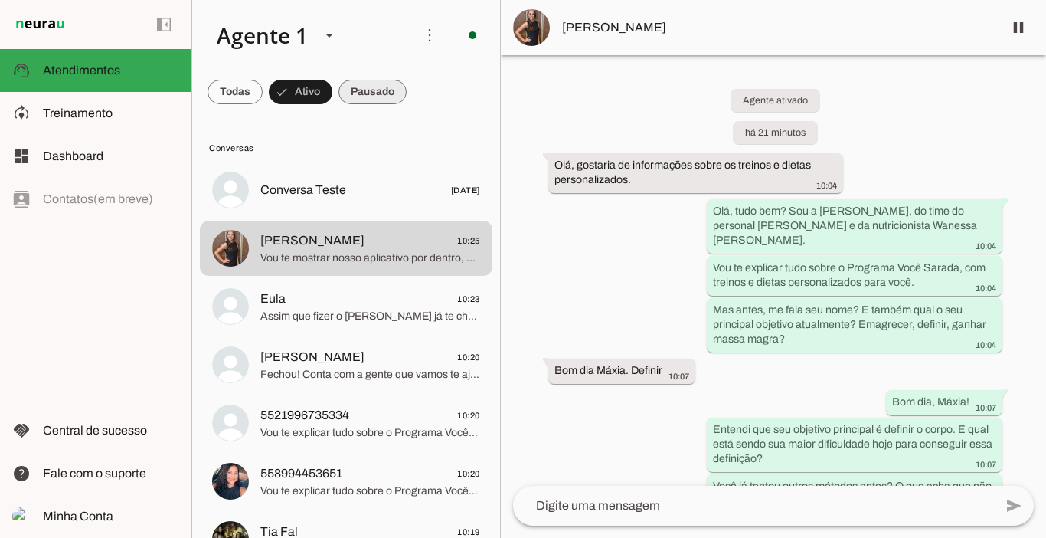
click at [378, 89] on span at bounding box center [372, 92] width 68 height 37
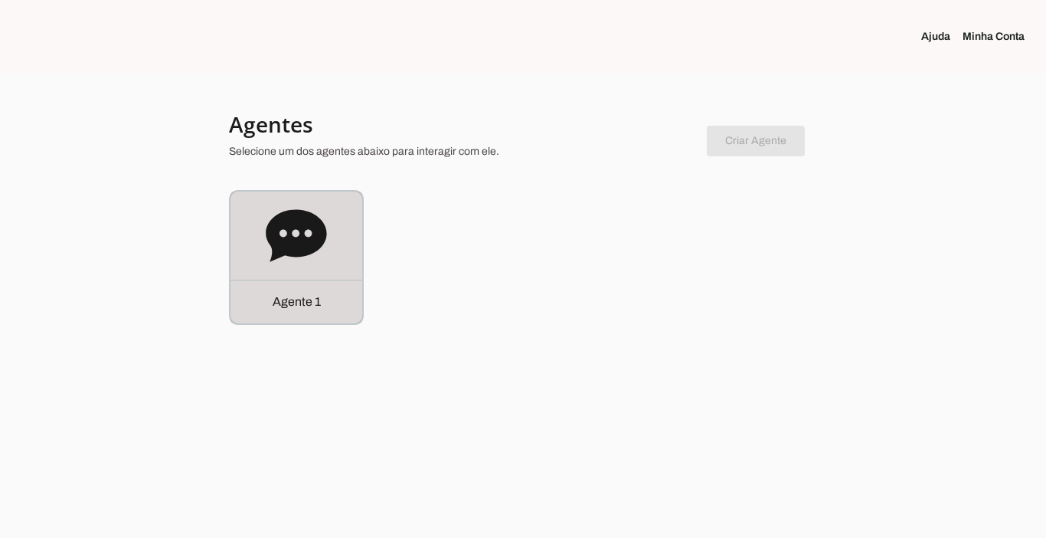
click at [294, 306] on p "Agente 1" at bounding box center [297, 302] width 48 height 18
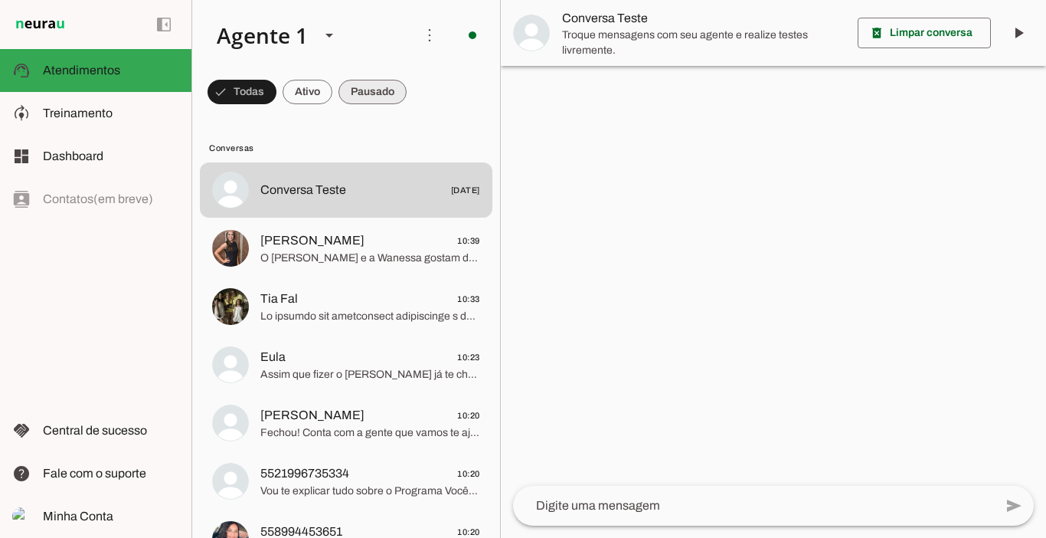
click at [374, 86] on span at bounding box center [372, 92] width 68 height 37
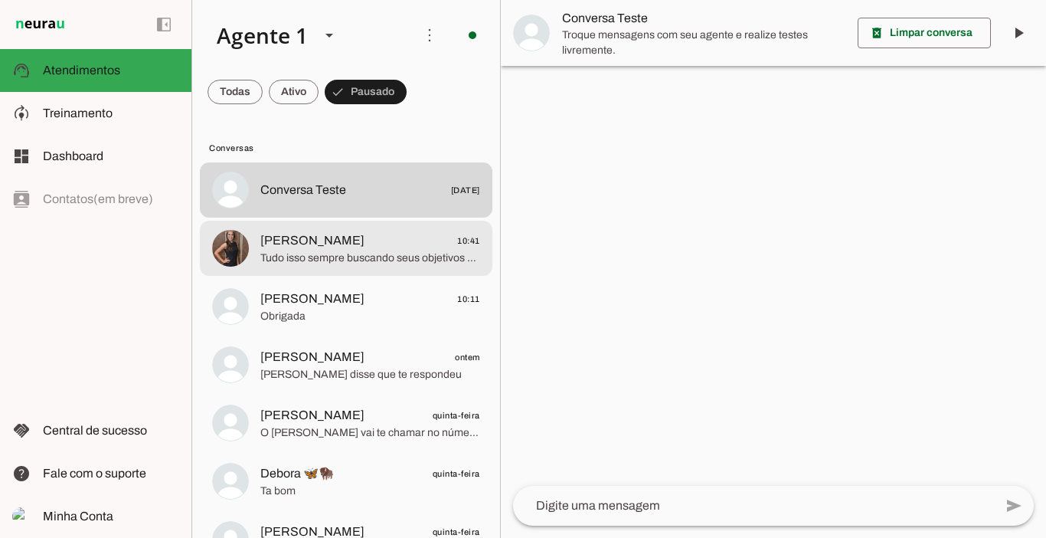
click at [327, 237] on span "[PERSON_NAME]" at bounding box center [312, 240] width 104 height 18
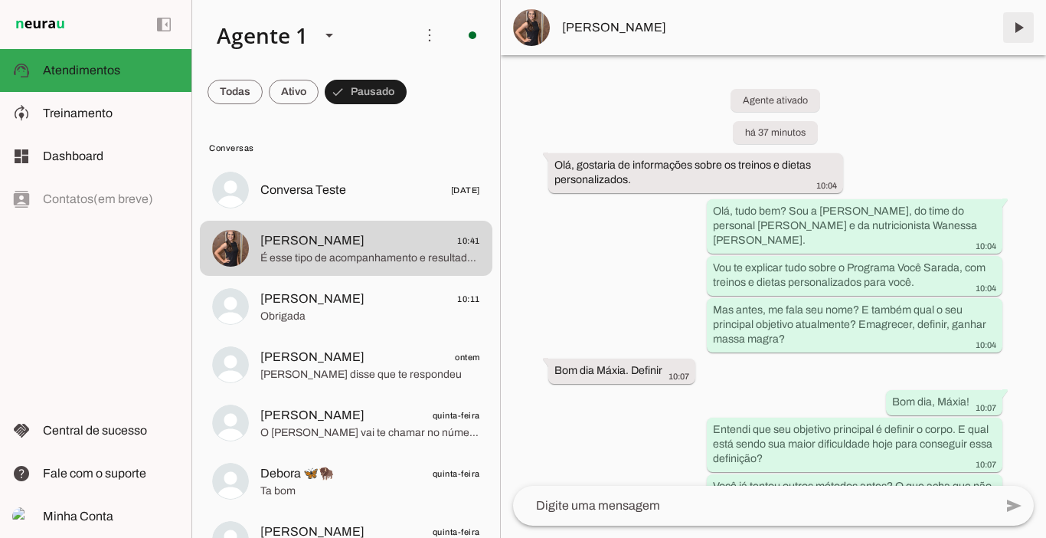
click at [1012, 28] on span at bounding box center [1018, 27] width 37 height 37
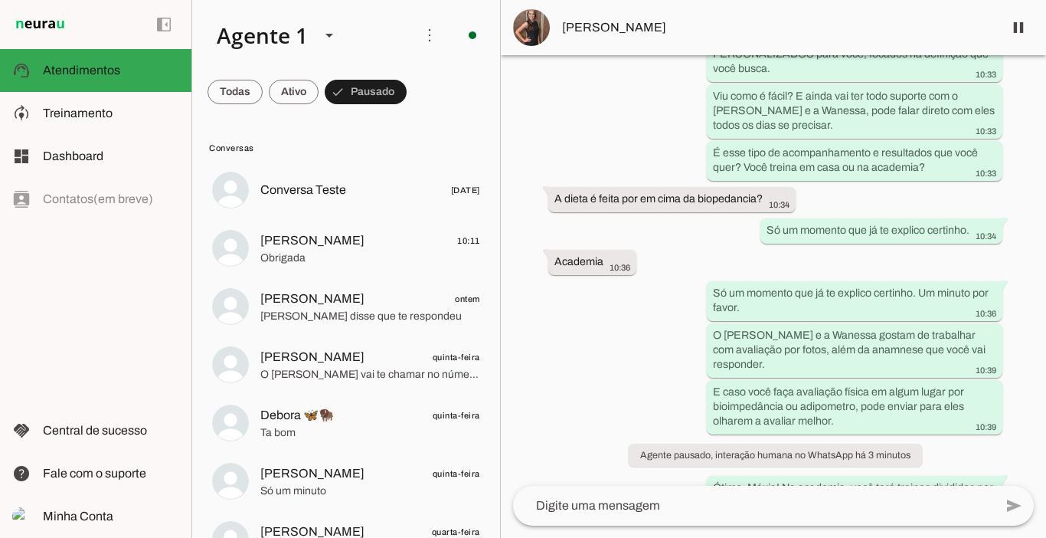
scroll to position [2005, 0]
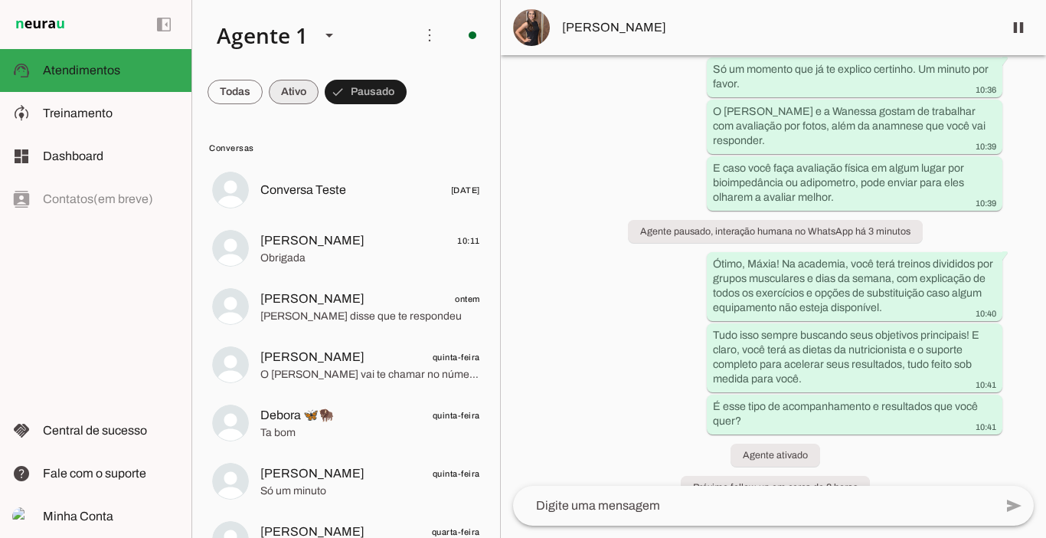
click at [286, 93] on span at bounding box center [294, 92] width 50 height 37
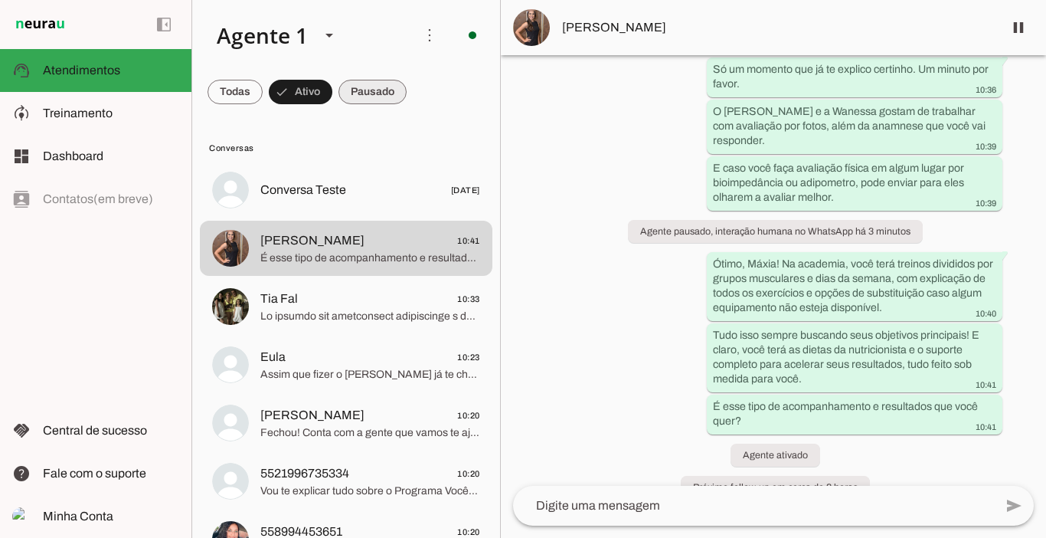
click at [369, 93] on span at bounding box center [372, 92] width 68 height 37
